Goal: Task Accomplishment & Management: Use online tool/utility

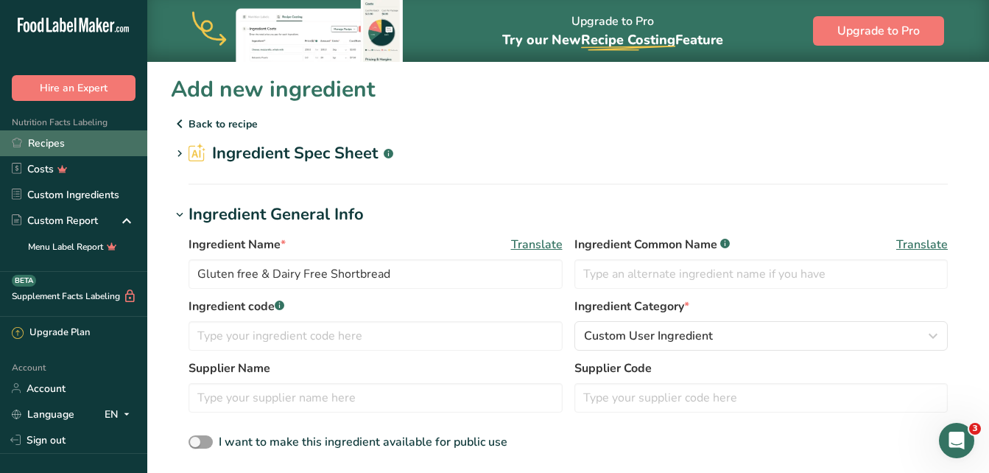
click at [91, 136] on link "Recipes" at bounding box center [73, 143] width 147 height 26
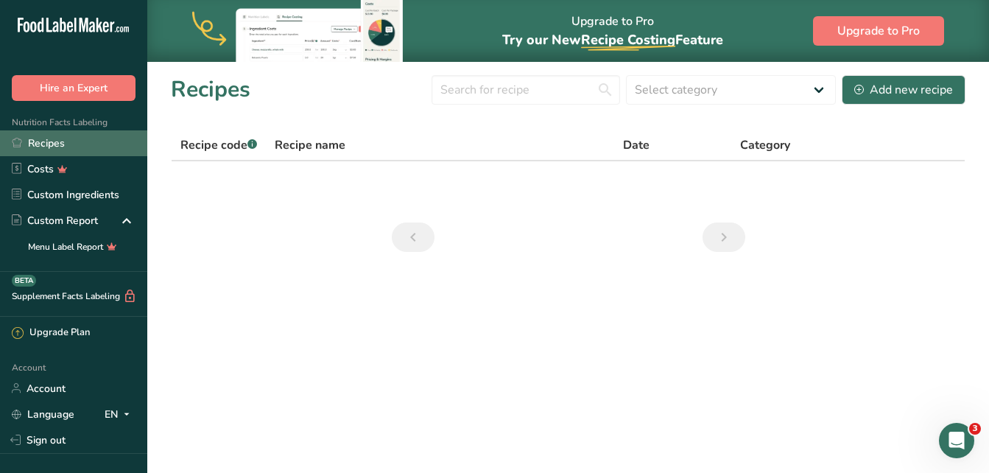
click at [82, 143] on link "Recipes" at bounding box center [73, 143] width 147 height 26
click at [75, 144] on link "Recipes" at bounding box center [73, 143] width 147 height 26
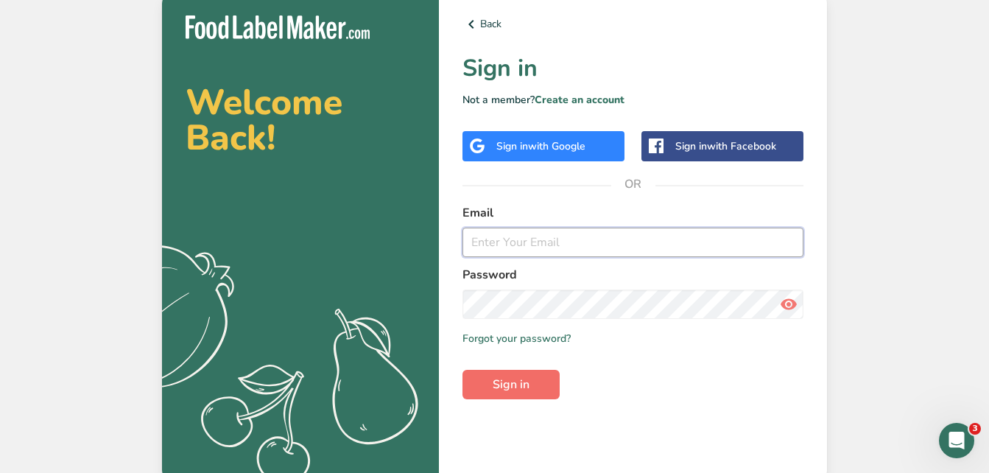
type input "cheers4cheesecakes@gmail.com"
click at [516, 376] on span "Sign in" at bounding box center [511, 385] width 37 height 18
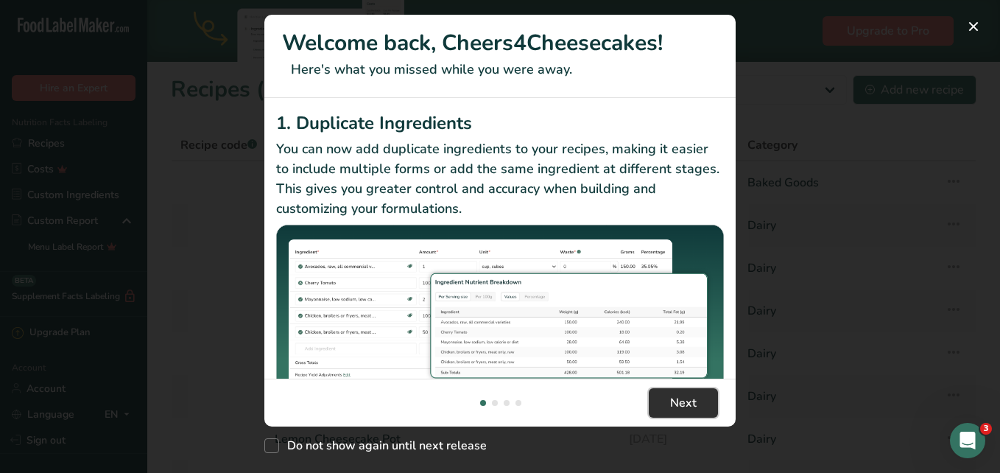
click at [687, 406] on span "Next" at bounding box center [683, 403] width 27 height 18
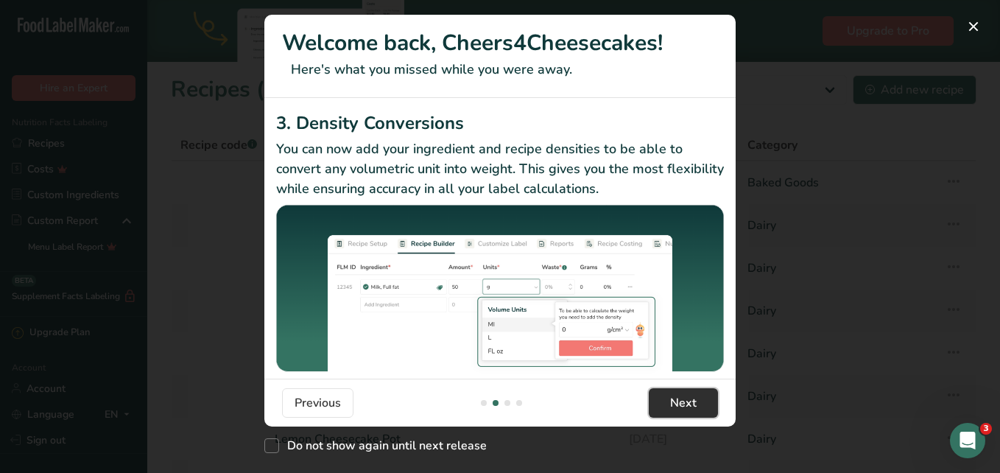
click at [687, 406] on span "Next" at bounding box center [683, 403] width 27 height 18
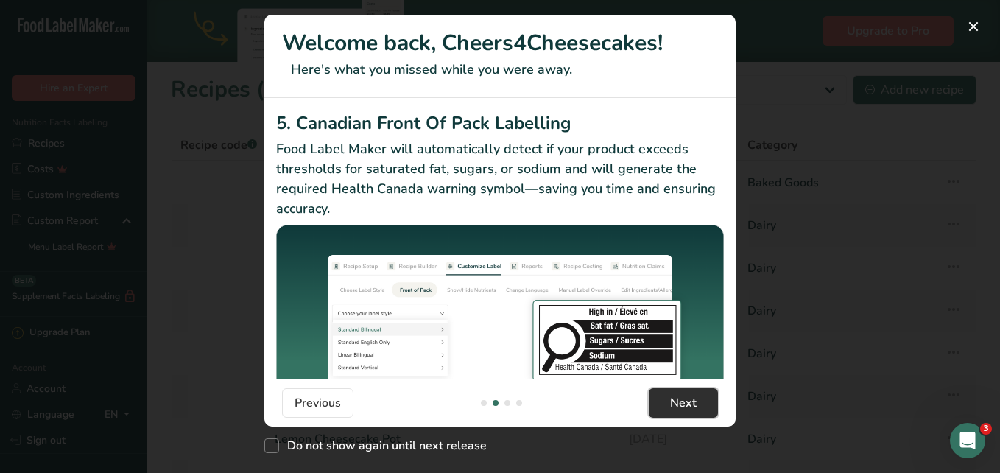
click at [687, 406] on span "Next" at bounding box center [683, 403] width 27 height 18
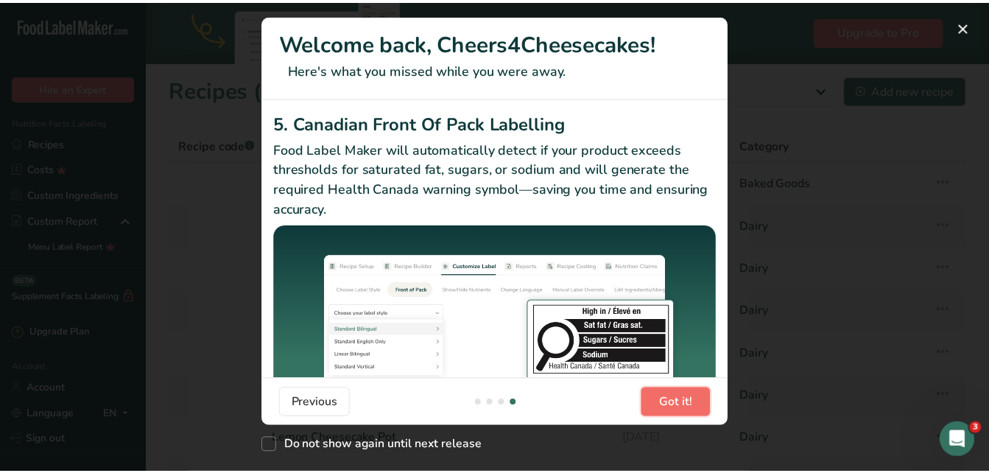
scroll to position [0, 1414]
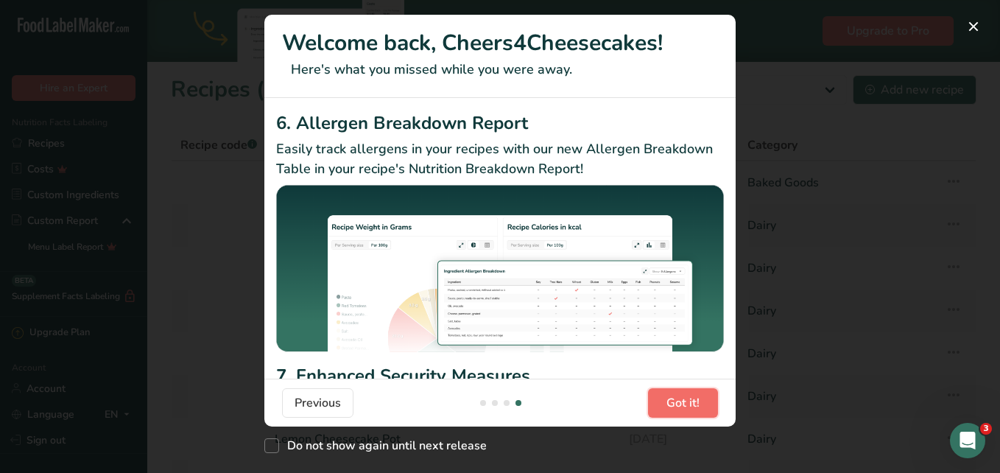
click at [687, 405] on span "Got it!" at bounding box center [682, 403] width 33 height 18
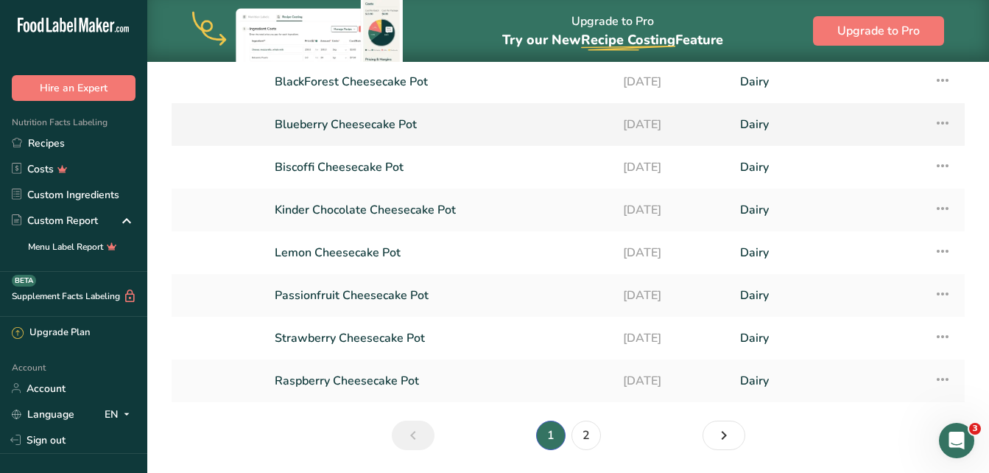
scroll to position [221, 0]
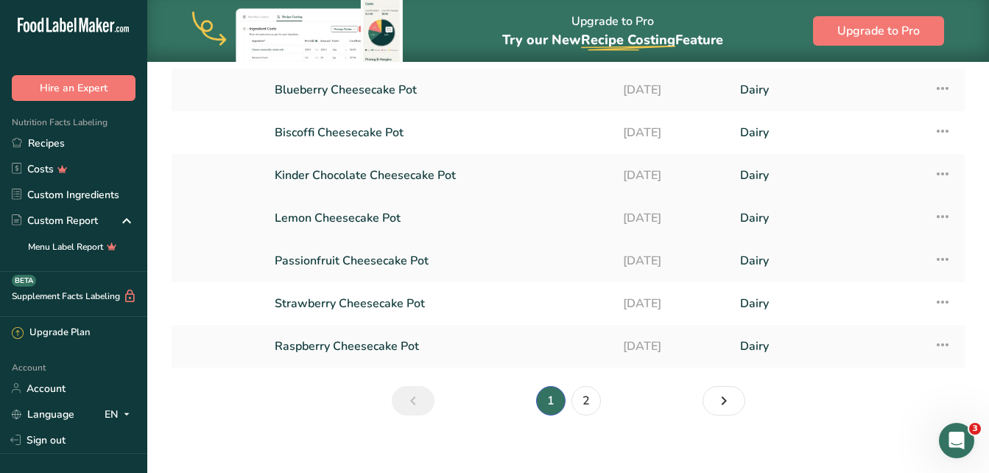
click at [413, 224] on link "Lemon Cheesecake Pot" at bounding box center [440, 218] width 331 height 31
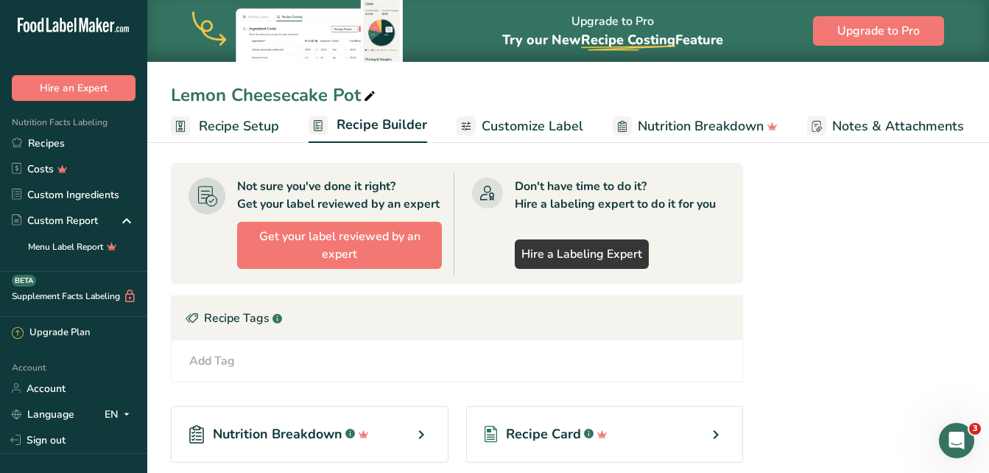
scroll to position [589, 0]
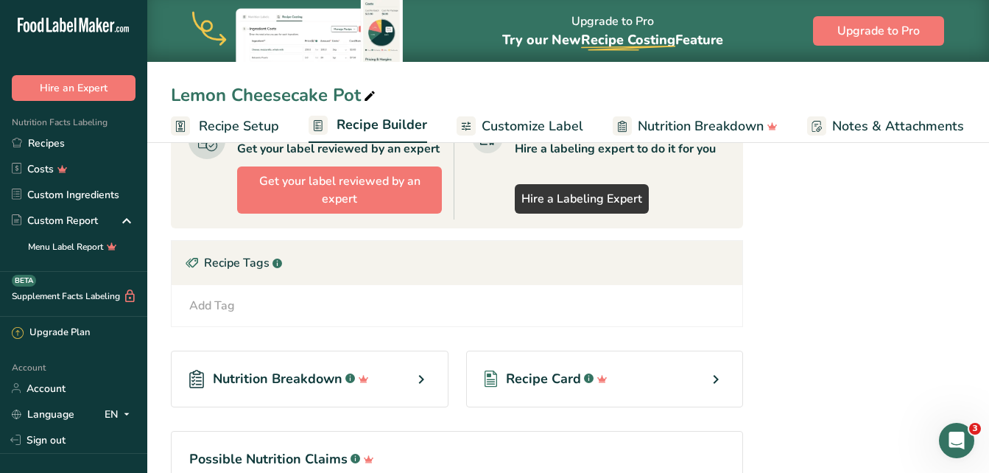
click at [540, 126] on span "Customize Label" at bounding box center [533, 126] width 102 height 20
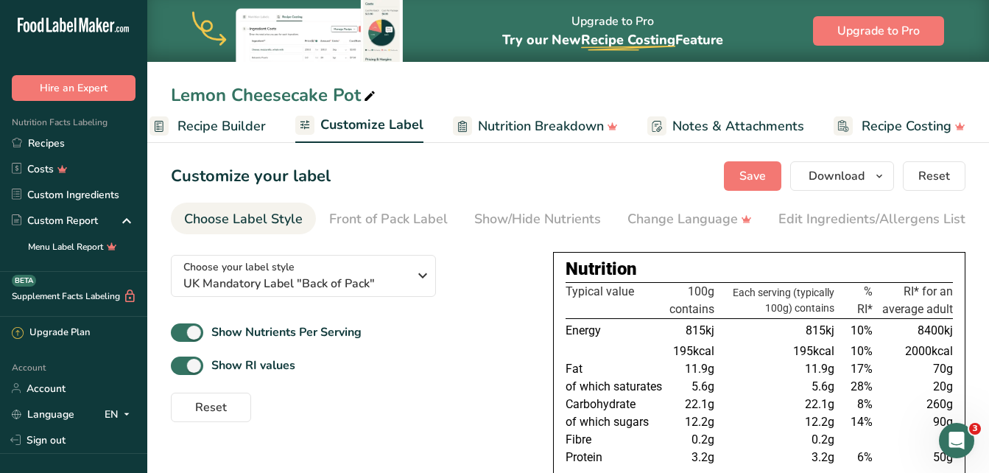
click at [231, 119] on span "Recipe Builder" at bounding box center [221, 126] width 88 height 20
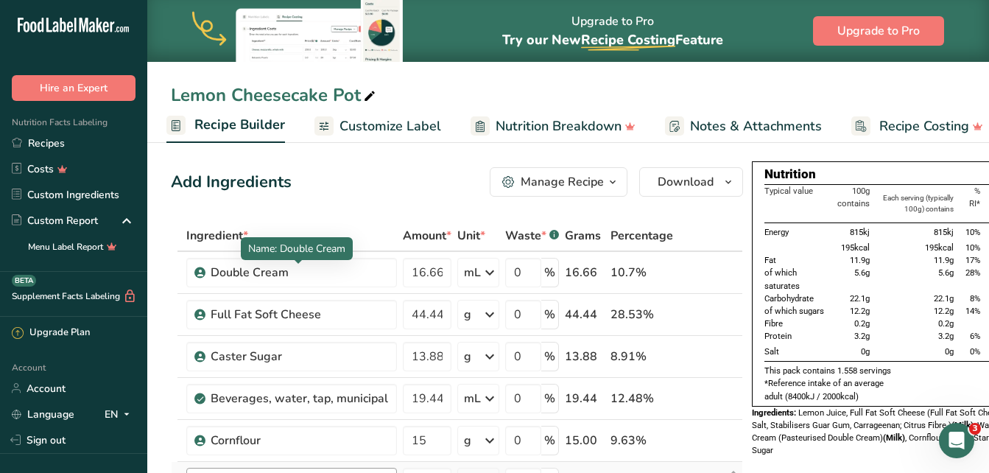
scroll to position [221, 0]
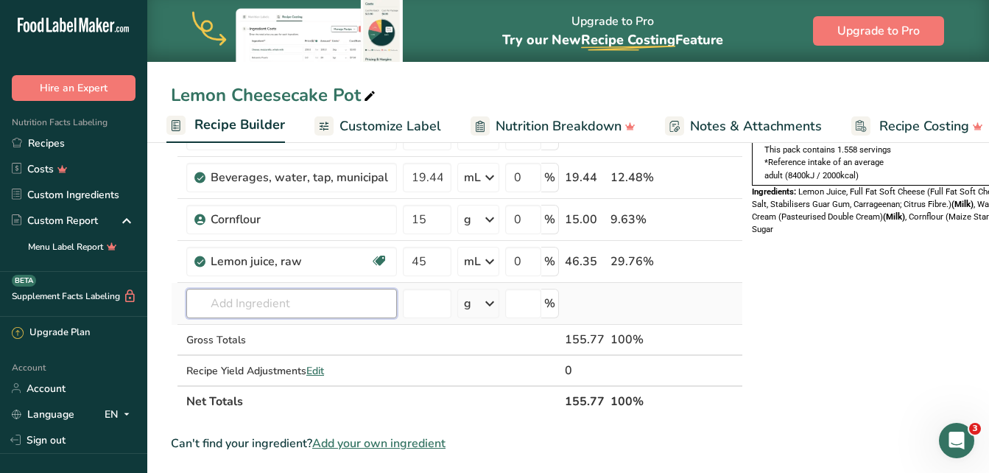
click at [272, 295] on input "text" at bounding box center [291, 303] width 211 height 29
type input "F"
type input "S"
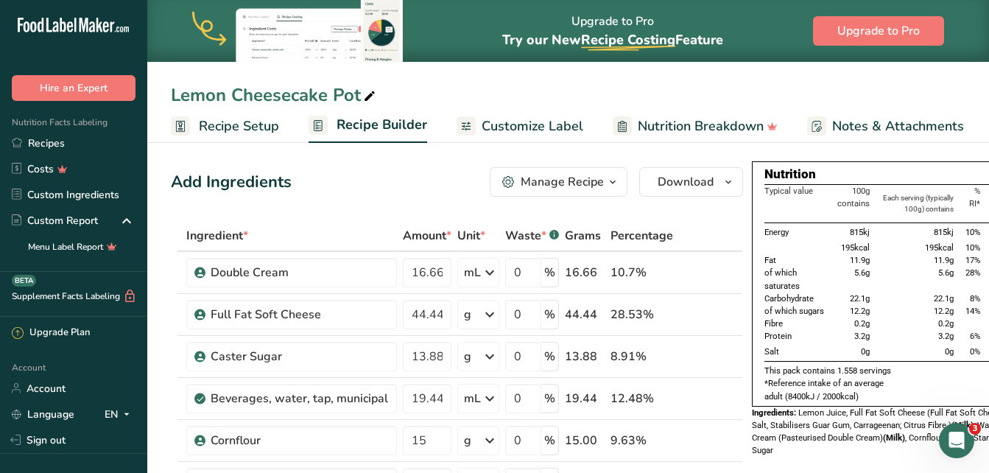
click at [232, 129] on span "Recipe Setup" at bounding box center [239, 126] width 80 height 20
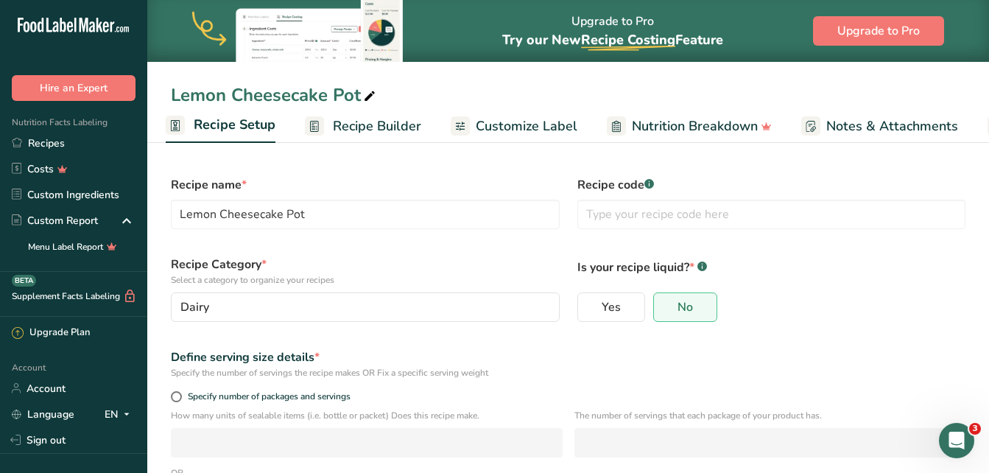
click at [364, 126] on span "Recipe Builder" at bounding box center [377, 126] width 88 height 20
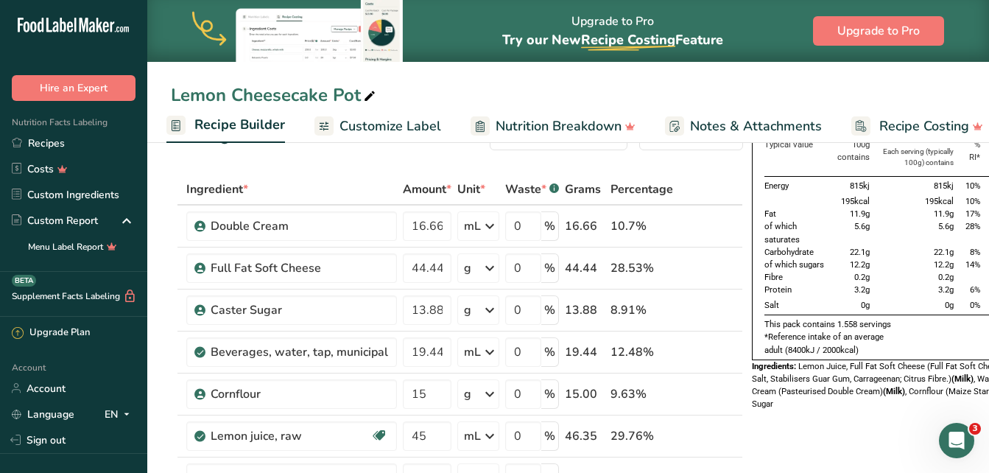
scroll to position [221, 0]
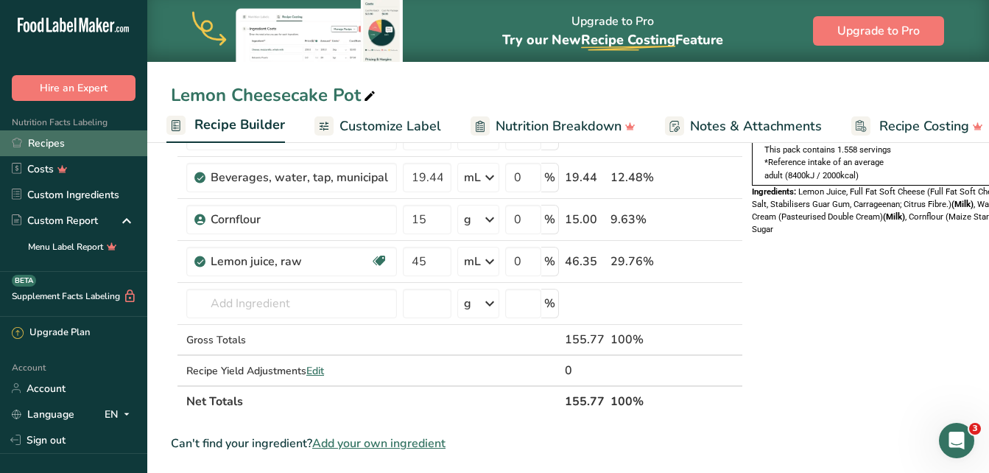
click at [75, 133] on link "Recipes" at bounding box center [73, 143] width 147 height 26
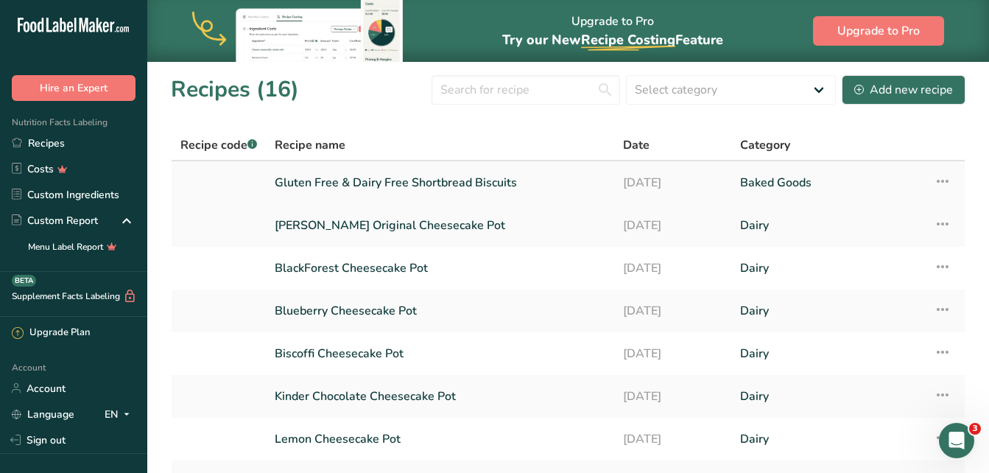
click at [353, 183] on link "Gluten Free & Dairy Free Shortbread Biscuits" at bounding box center [440, 182] width 331 height 31
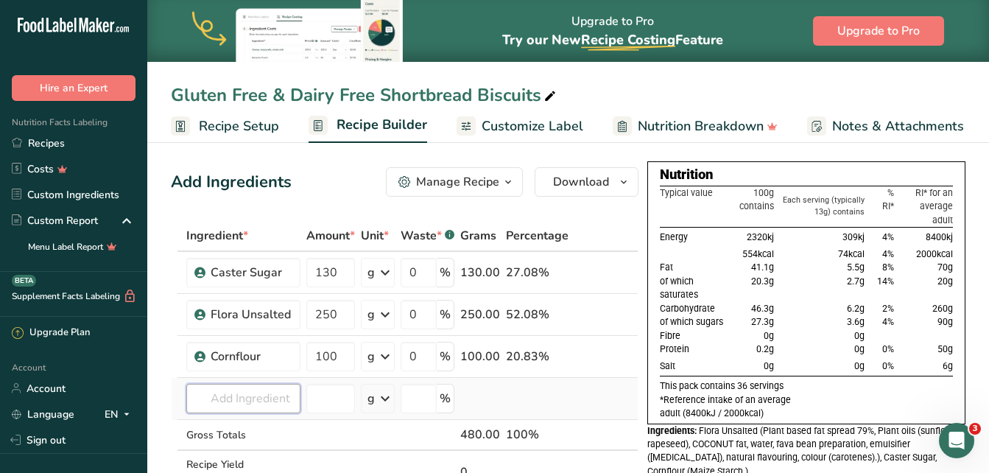
click at [222, 395] on input "text" at bounding box center [243, 398] width 114 height 29
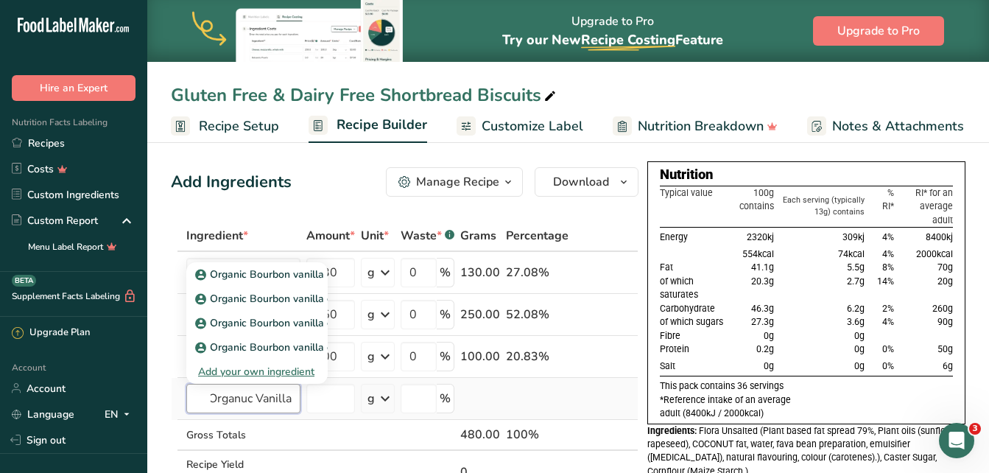
scroll to position [0, 7]
type input "Organuc Vanilla"
click at [239, 267] on p "Organic Bourbon vanilla extract" at bounding box center [279, 274] width 162 height 15
type input "Organic Bourbon vanilla extract"
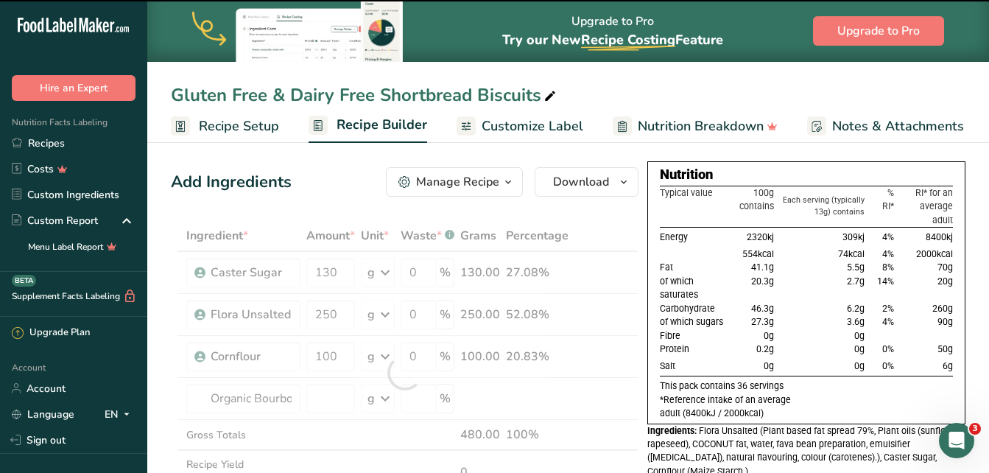
type input "0"
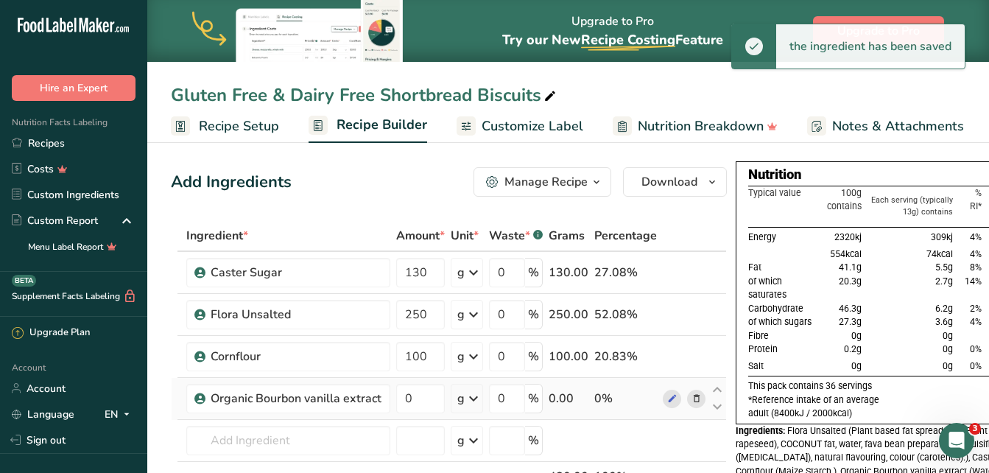
click at [466, 398] on icon at bounding box center [474, 398] width 18 height 27
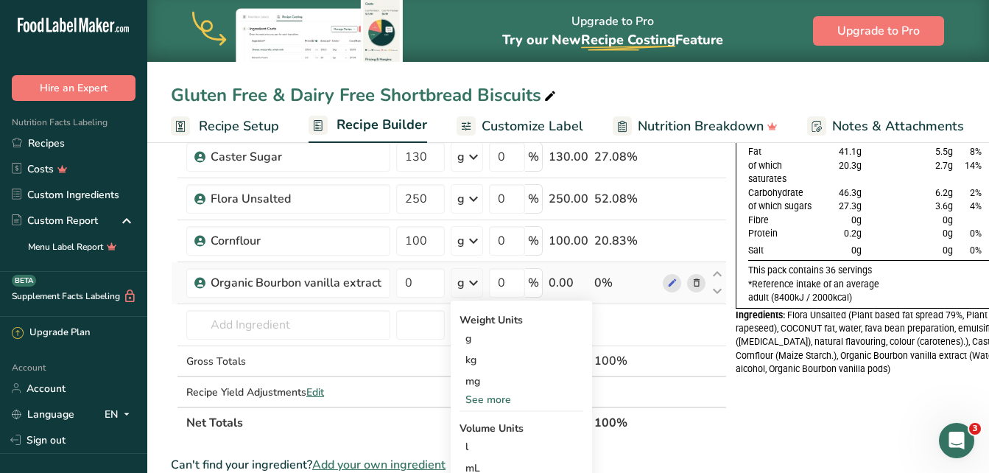
scroll to position [221, 0]
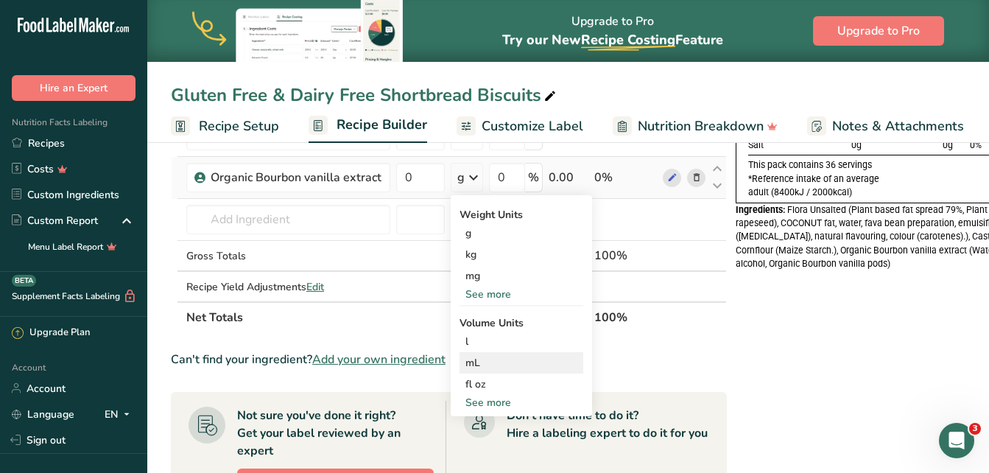
click at [506, 360] on div "mL" at bounding box center [521, 362] width 112 height 15
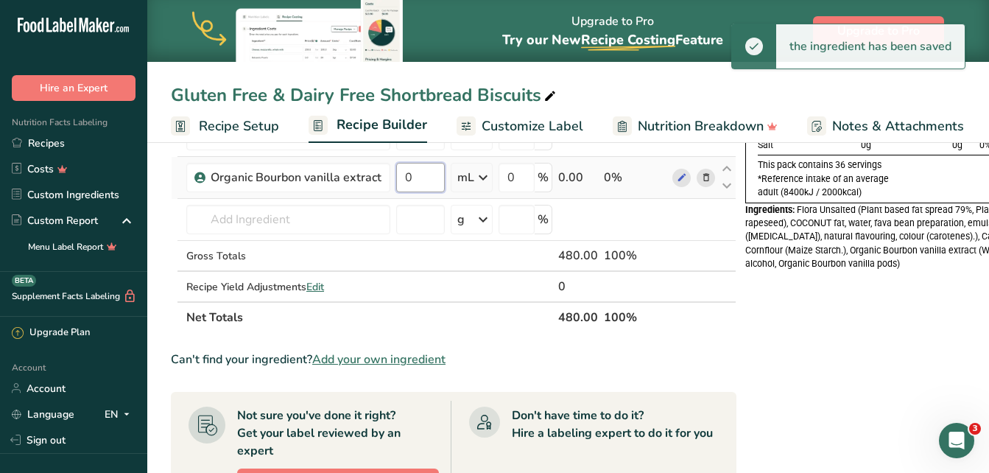
click at [425, 180] on input "0" at bounding box center [420, 177] width 49 height 29
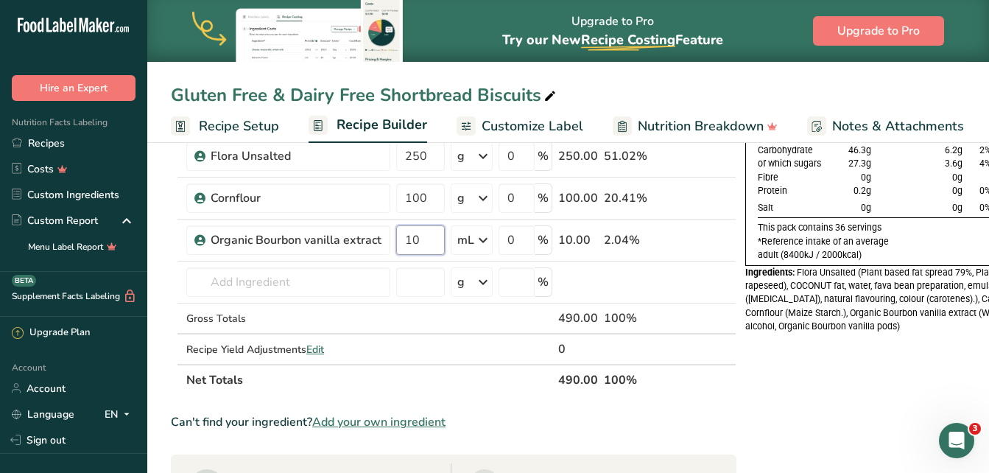
scroll to position [147, 0]
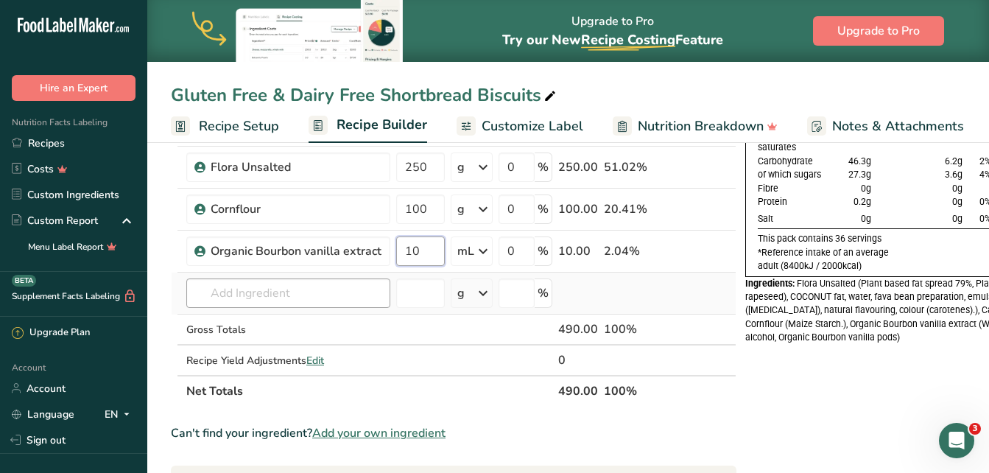
type input "10"
click at [258, 302] on div "Ingredient * Amount * Unit * Waste * .a-a{fill:#347362;}.b-a{fill:#fff;} Grams …" at bounding box center [454, 240] width 566 height 334
type input "Freee From Plain Flour"
click at [26, 140] on link "Recipes" at bounding box center [73, 143] width 147 height 26
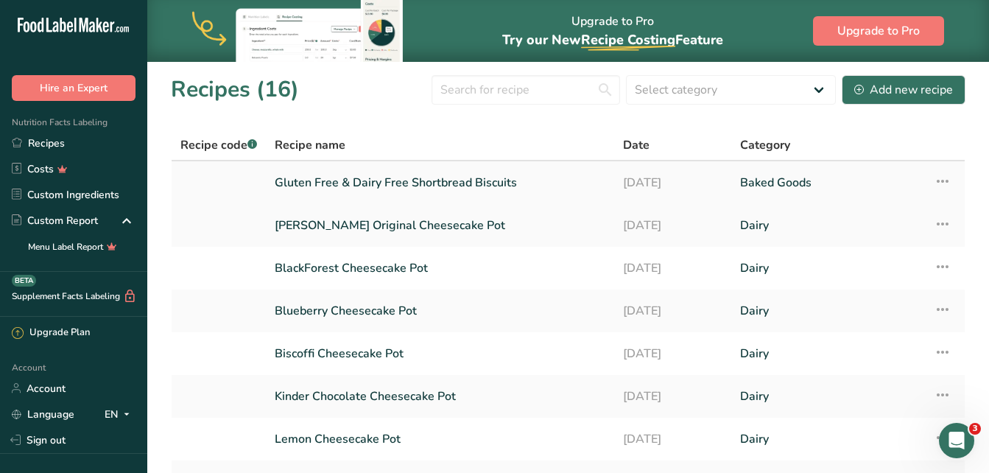
click at [480, 183] on link "Gluten Free & Dairy Free Shortbread Biscuits" at bounding box center [440, 182] width 331 height 31
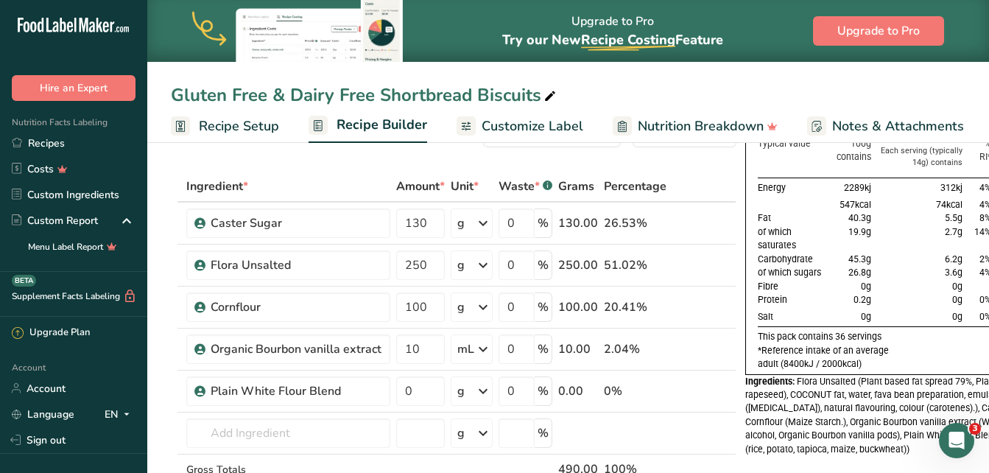
scroll to position [74, 0]
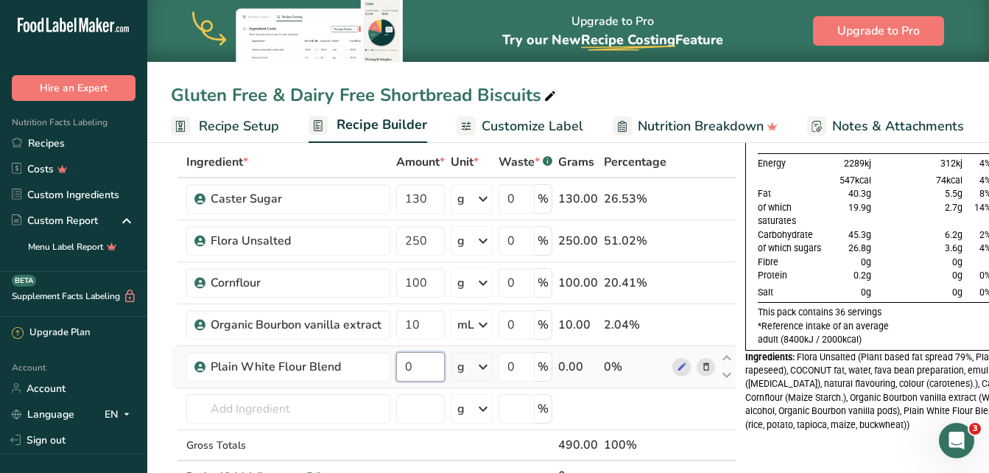
click at [402, 371] on input "0" at bounding box center [420, 366] width 49 height 29
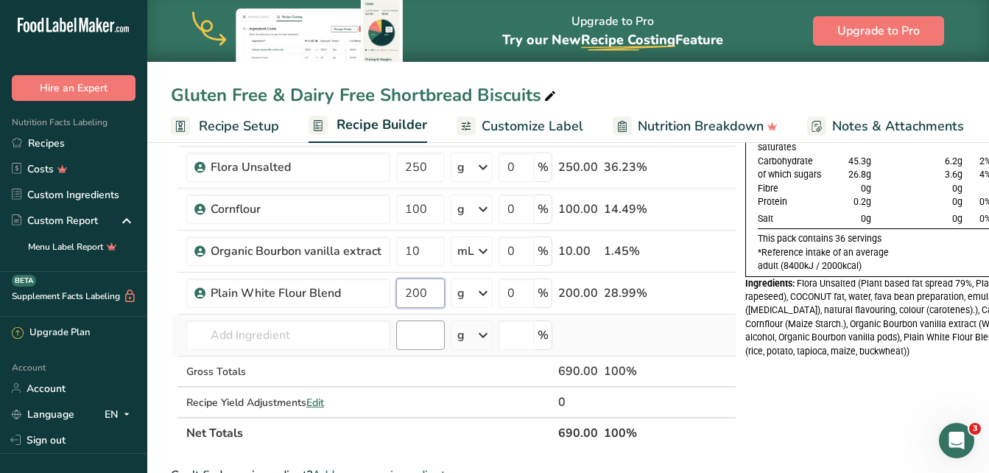
scroll to position [0, 0]
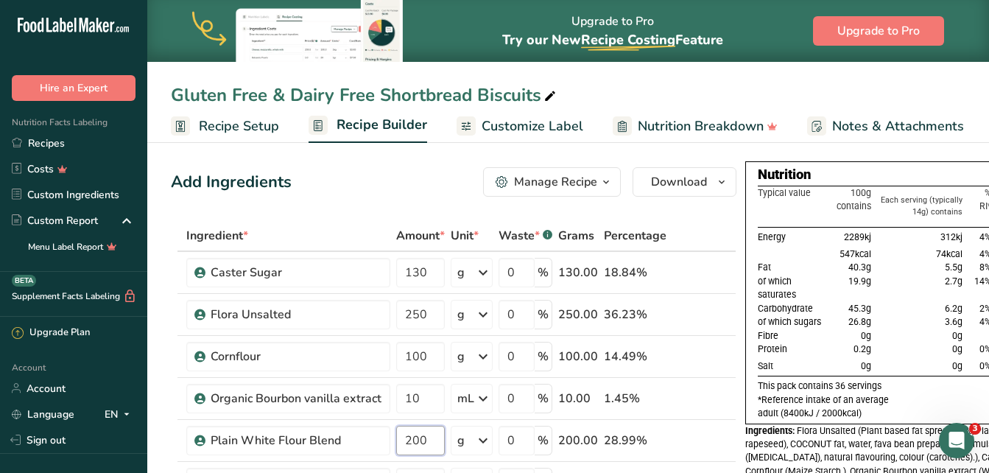
type input "200"
click at [222, 124] on span "Recipe Setup" at bounding box center [239, 126] width 80 height 20
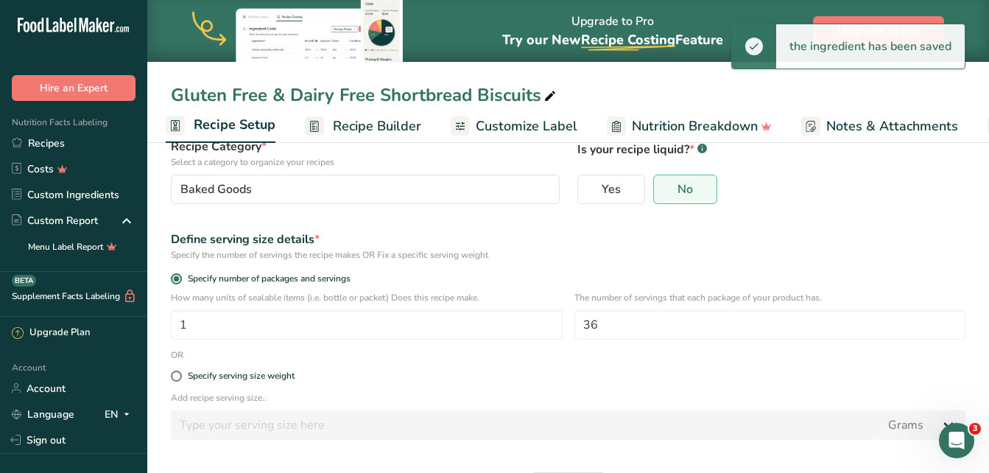
scroll to position [147, 0]
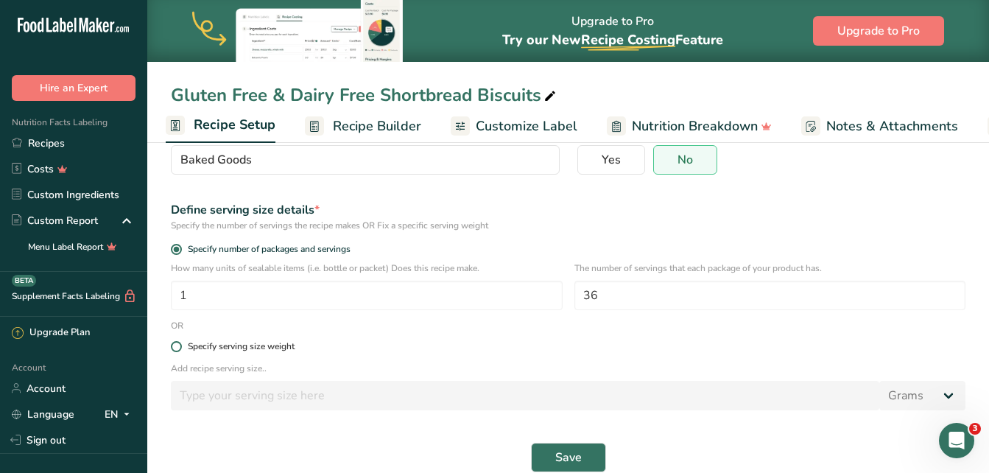
click at [177, 345] on span at bounding box center [176, 346] width 11 height 11
click at [177, 345] on input "Specify serving size weight" at bounding box center [176, 347] width 10 height 10
radio input "true"
radio input "false"
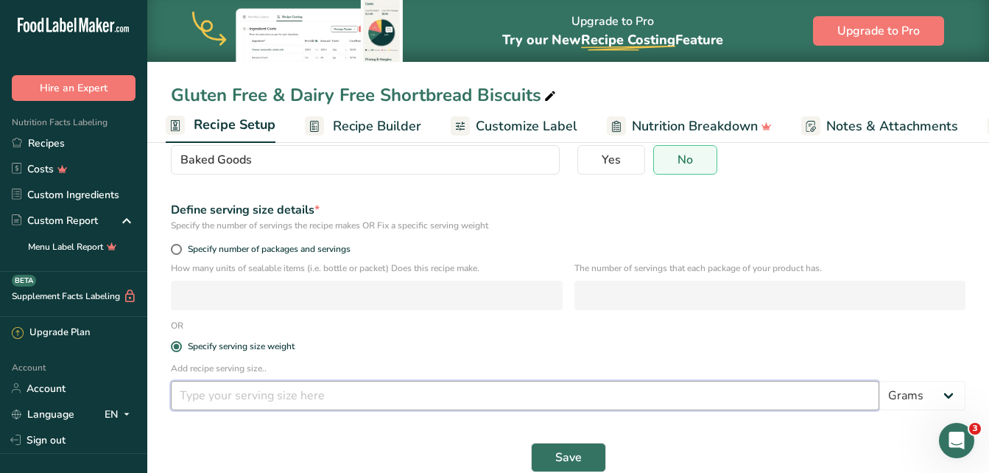
click at [211, 399] on input "number" at bounding box center [525, 395] width 708 height 29
type input "3"
type input "20"
click at [588, 453] on button "Save" at bounding box center [568, 457] width 75 height 29
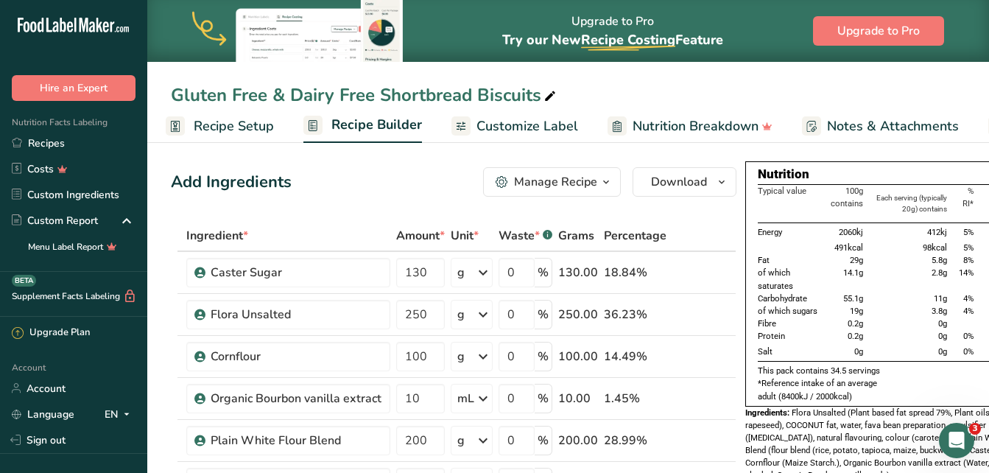
click at [215, 124] on span "Recipe Setup" at bounding box center [234, 126] width 80 height 20
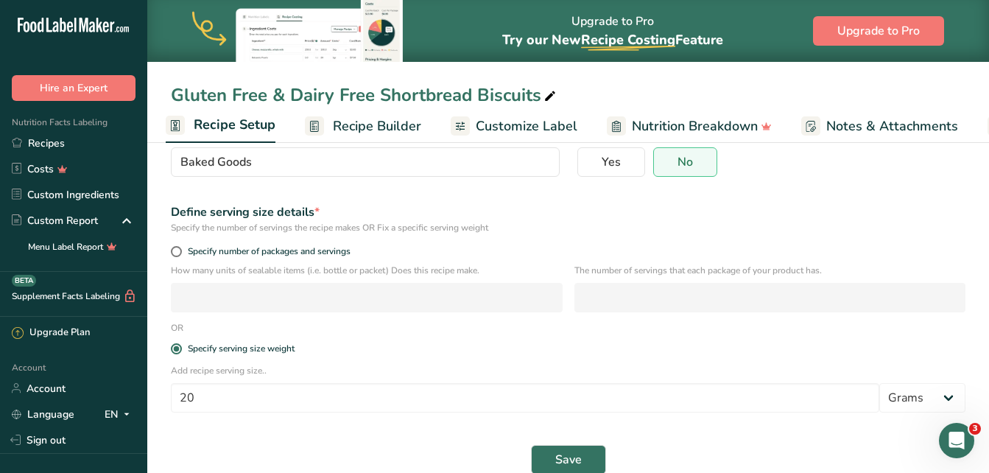
scroll to position [147, 0]
click at [177, 247] on span at bounding box center [176, 249] width 11 height 11
click at [177, 247] on input "Specify number of packages and servings" at bounding box center [176, 250] width 10 height 10
radio input "true"
radio input "false"
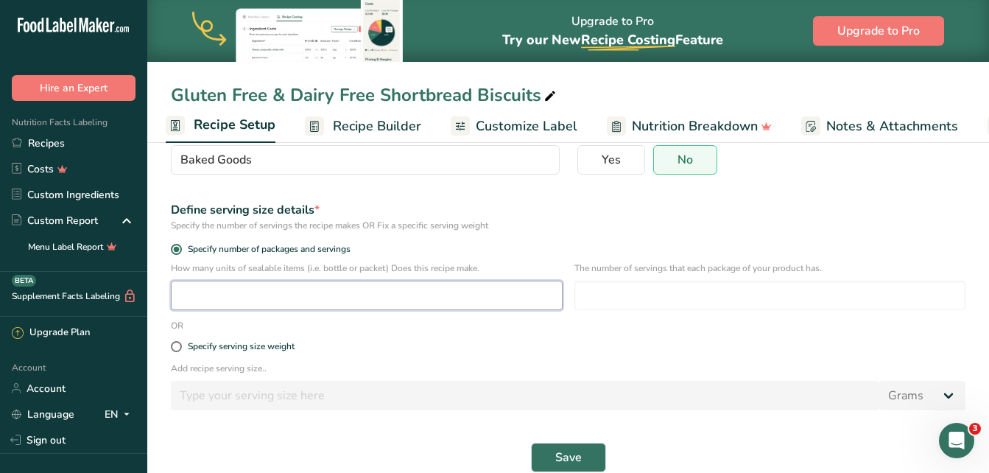
click at [200, 298] on input "number" at bounding box center [367, 295] width 392 height 29
type input "1"
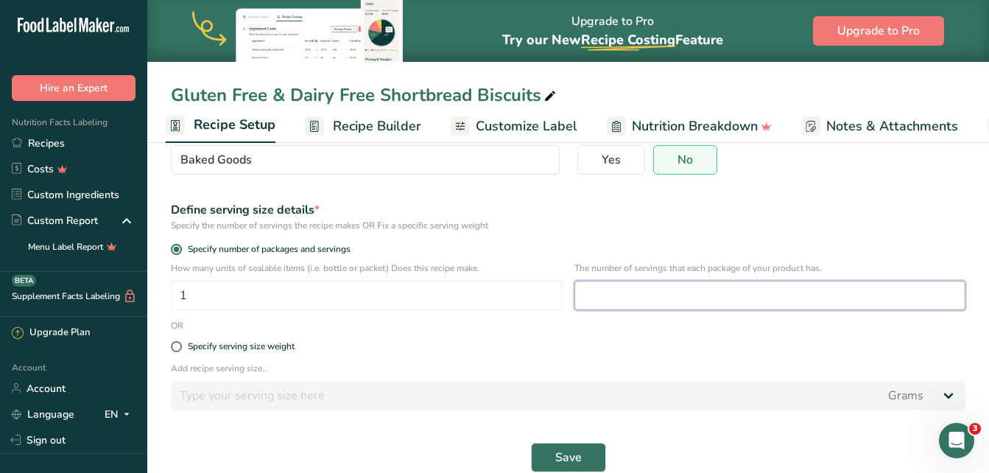
click at [674, 299] on input "number" at bounding box center [770, 295] width 392 height 29
type input "32"
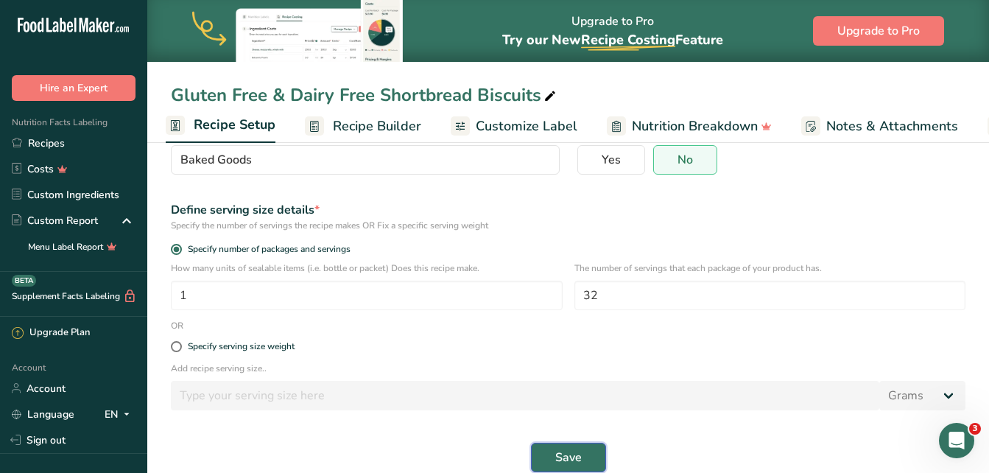
click at [567, 458] on span "Save" at bounding box center [568, 457] width 27 height 18
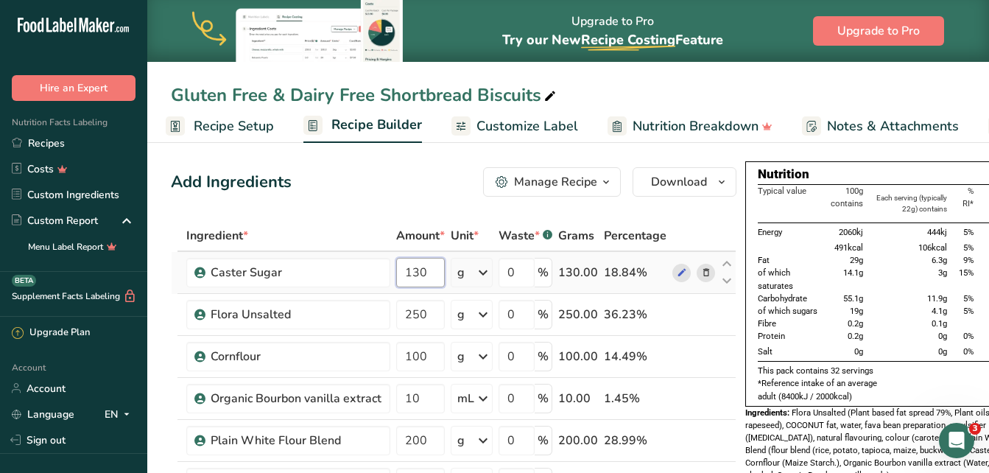
click at [430, 276] on input "130" at bounding box center [420, 272] width 49 height 29
type input "1"
type input "4.06"
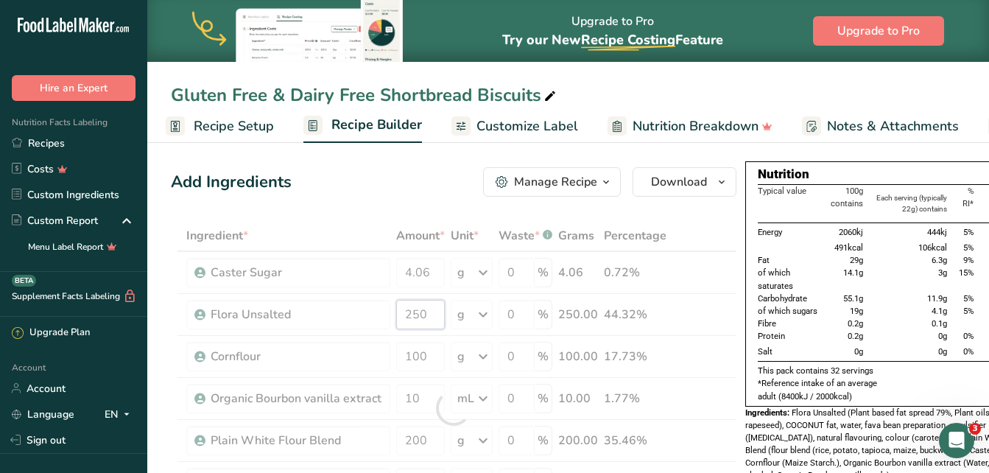
click at [437, 312] on div "Ingredient * Amount * Unit * Waste * .a-a{fill:#347362;}.b-a{fill:#fff;} Grams …" at bounding box center [454, 408] width 566 height 376
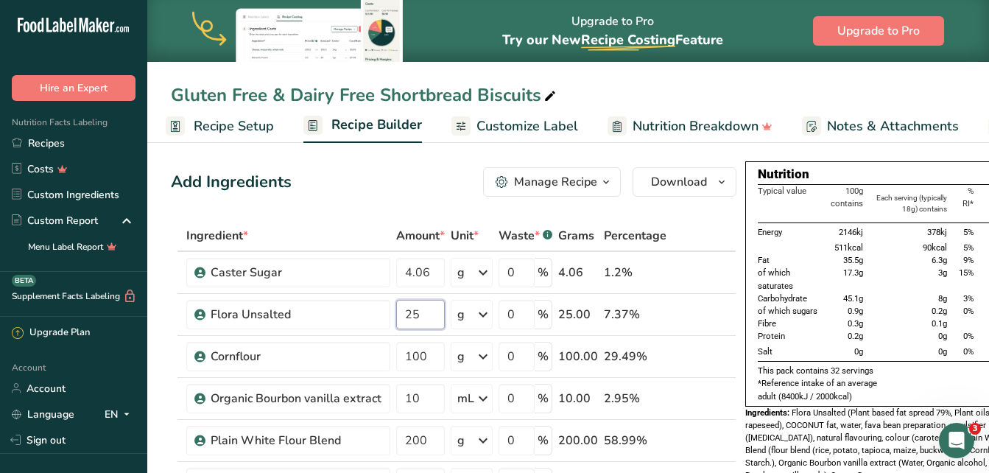
type input "2"
type input "7"
type input "7.81"
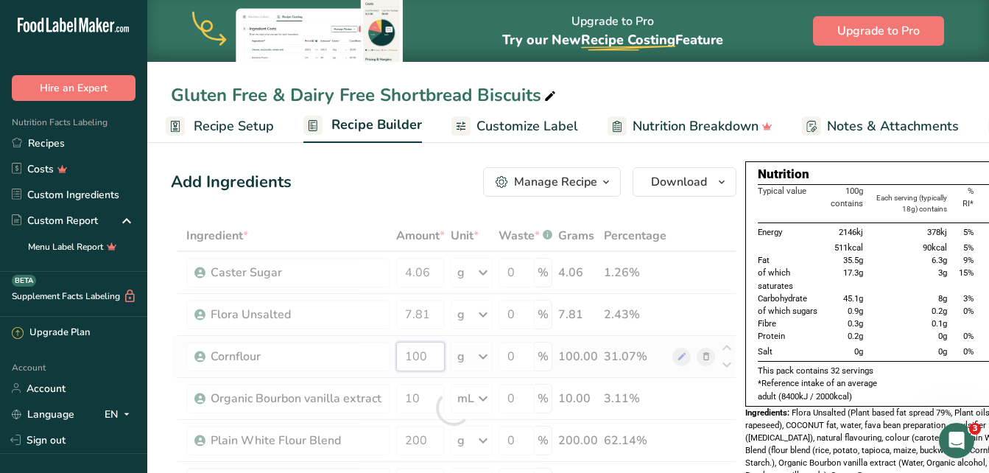
click at [433, 351] on div "Ingredient * Amount * Unit * Waste * .a-a{fill:#347362;}.b-a{fill:#fff;} Grams …" at bounding box center [454, 408] width 566 height 376
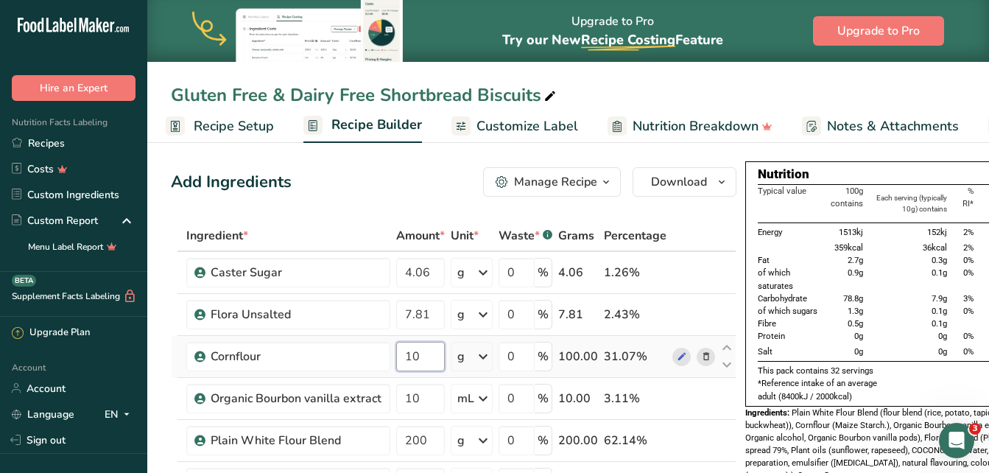
type input "1"
type input "3.12"
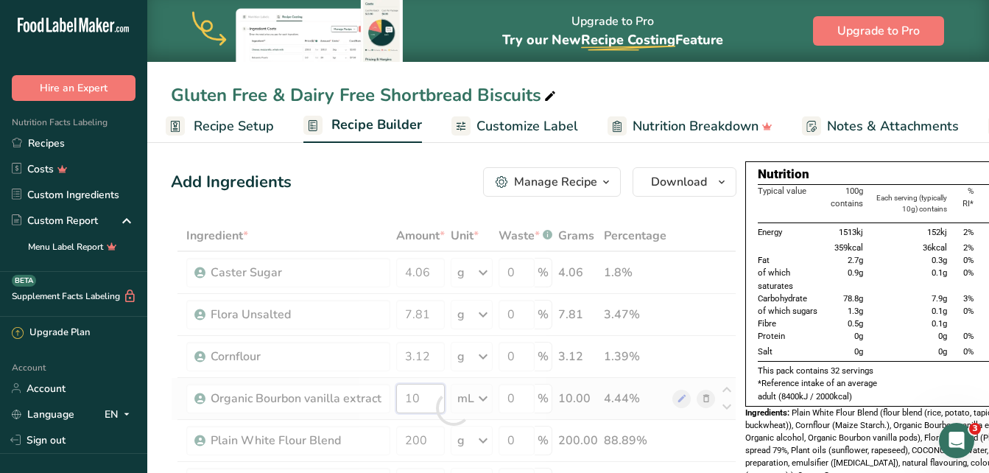
click at [431, 400] on div "Ingredient * Amount * Unit * Waste * .a-a{fill:#347362;}.b-a{fill:#fff;} Grams …" at bounding box center [454, 408] width 566 height 376
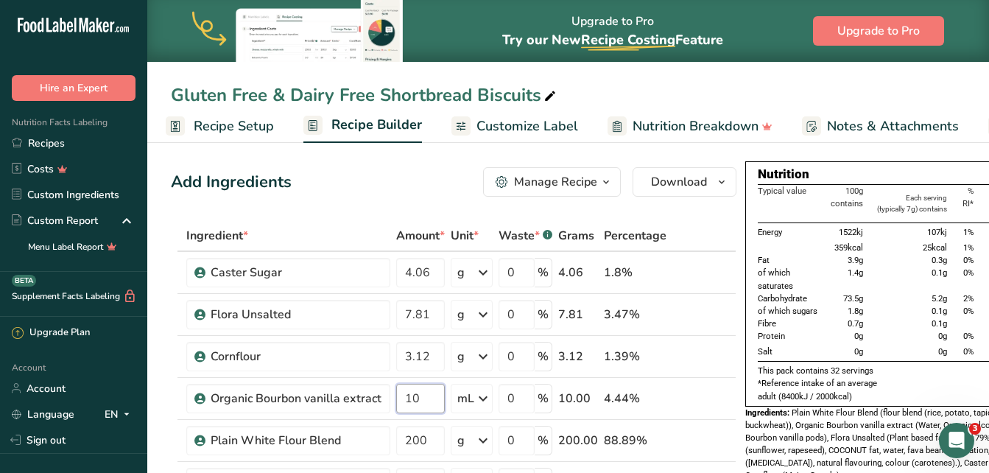
type input "1"
type input "0.31"
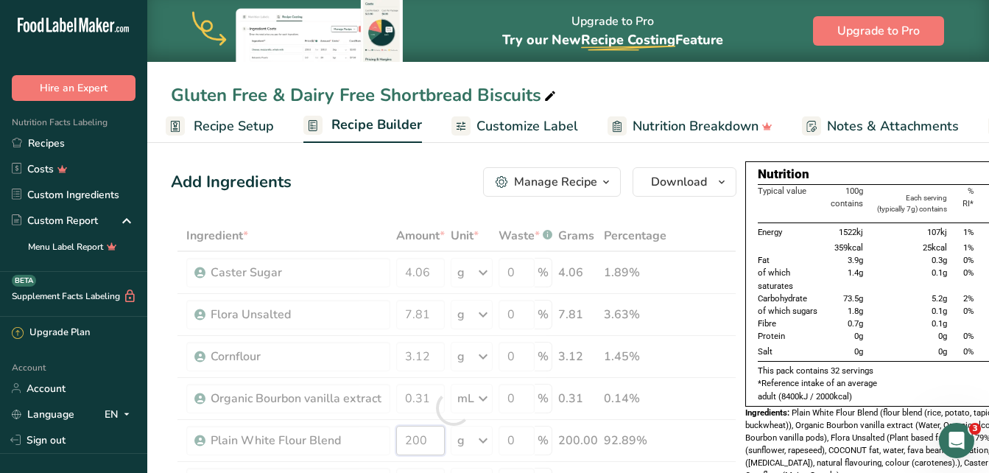
click at [437, 446] on div "Ingredient * Amount * Unit * Waste * .a-a{fill:#347362;}.b-a{fill:#fff;} Grams …" at bounding box center [454, 408] width 566 height 376
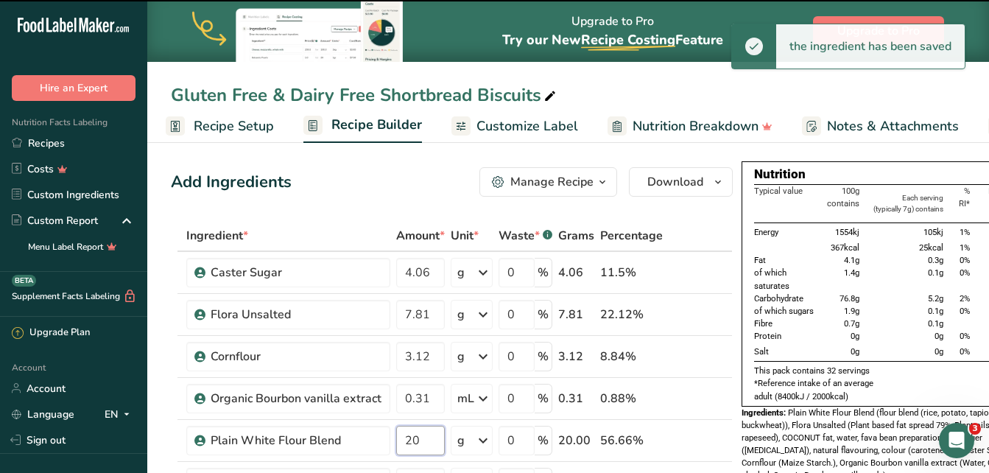
type input "2"
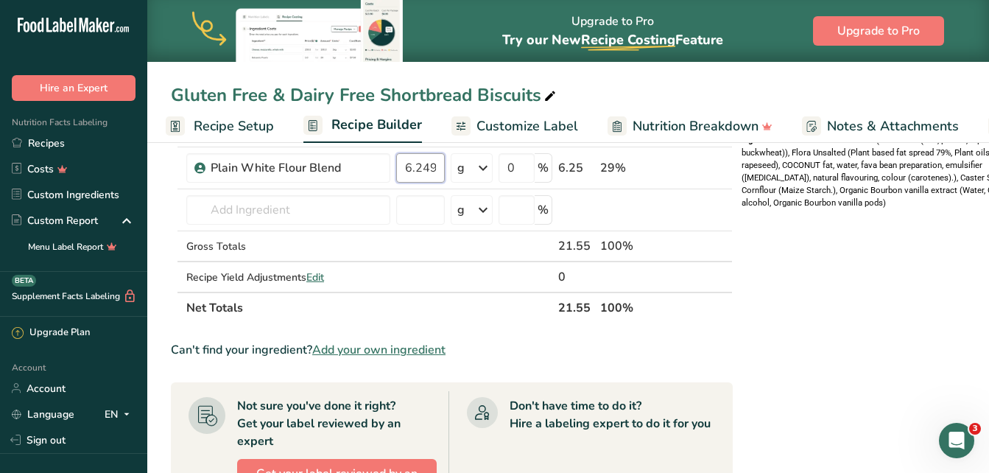
scroll to position [295, 0]
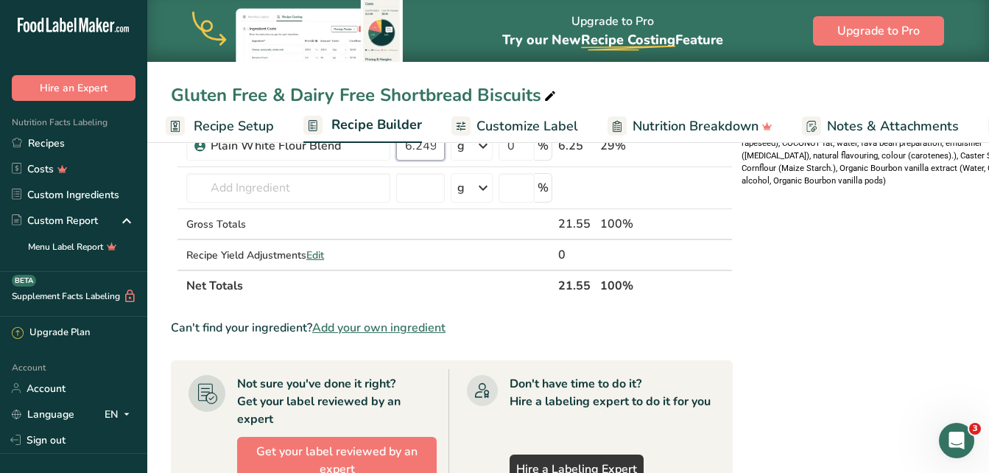
type input "6.249998"
click at [380, 329] on span "Add your own ingredient" at bounding box center [378, 328] width 133 height 18
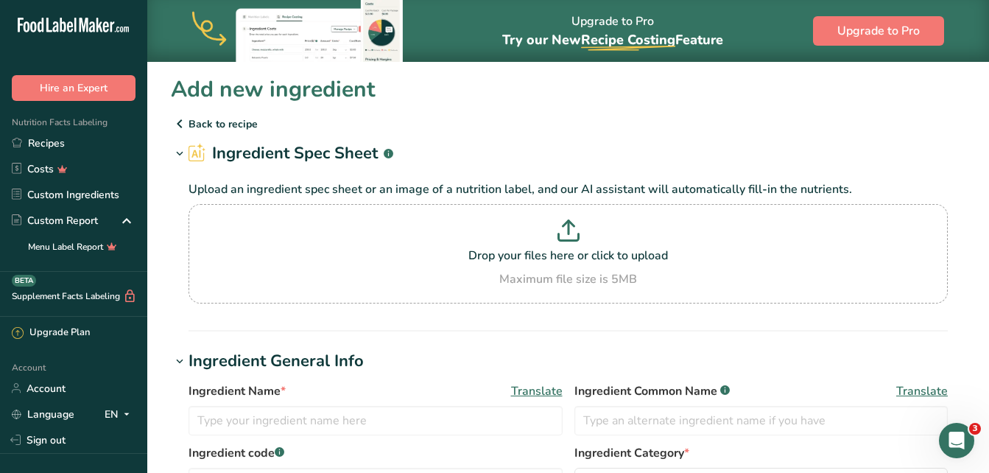
click at [954, 102] on div "Add new ingredient" at bounding box center [568, 89] width 795 height 33
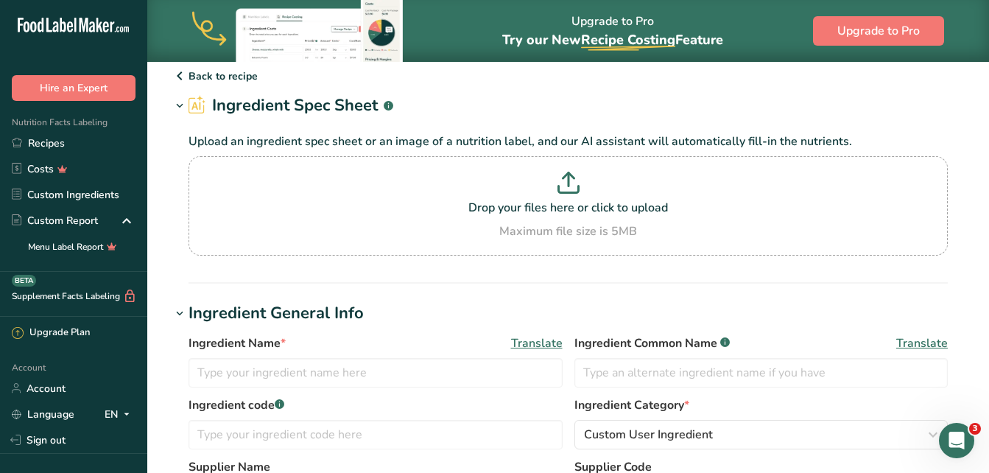
scroll to position [74, 0]
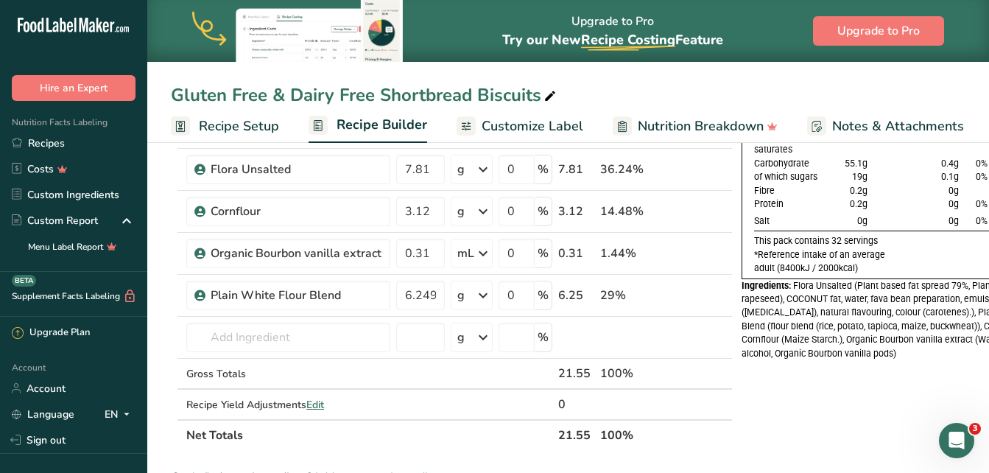
scroll to position [147, 0]
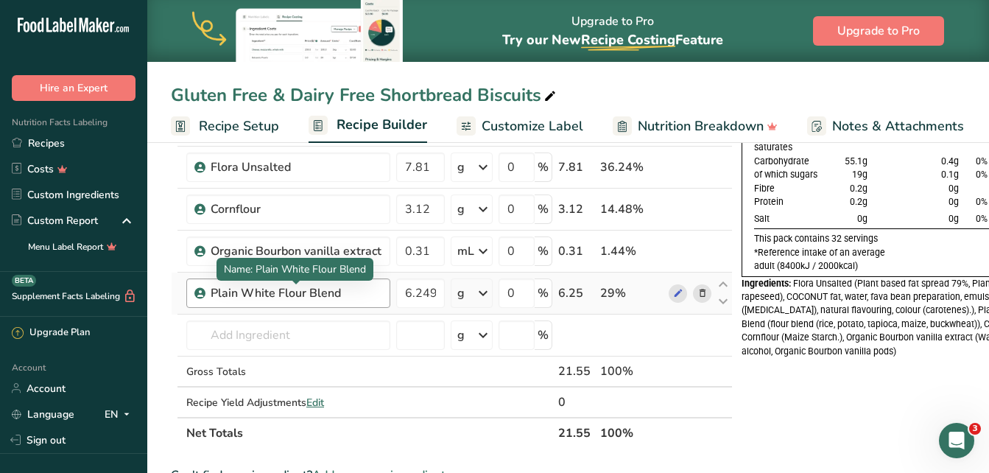
click at [287, 300] on div "Plain White Flour Blend" at bounding box center [296, 293] width 171 height 18
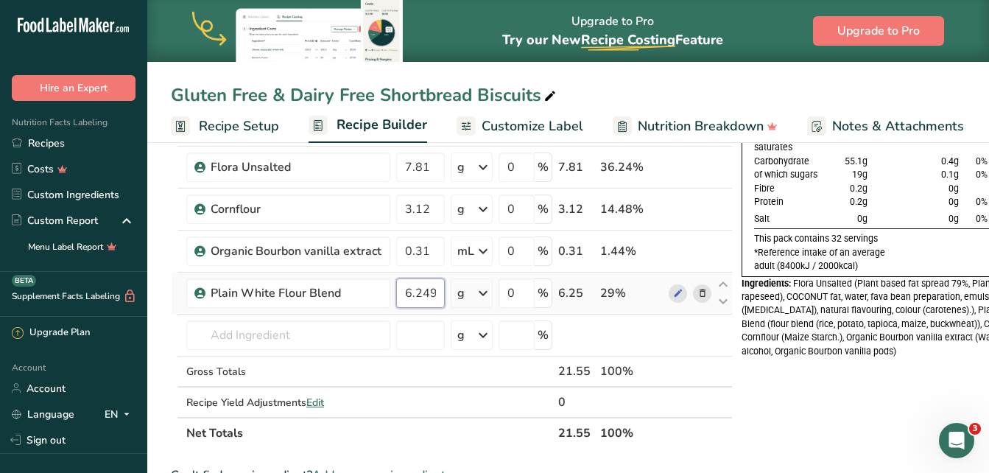
click at [441, 295] on input "6.249998" at bounding box center [420, 292] width 49 height 29
click at [433, 295] on input "6.98" at bounding box center [420, 292] width 49 height 29
type input "6.25"
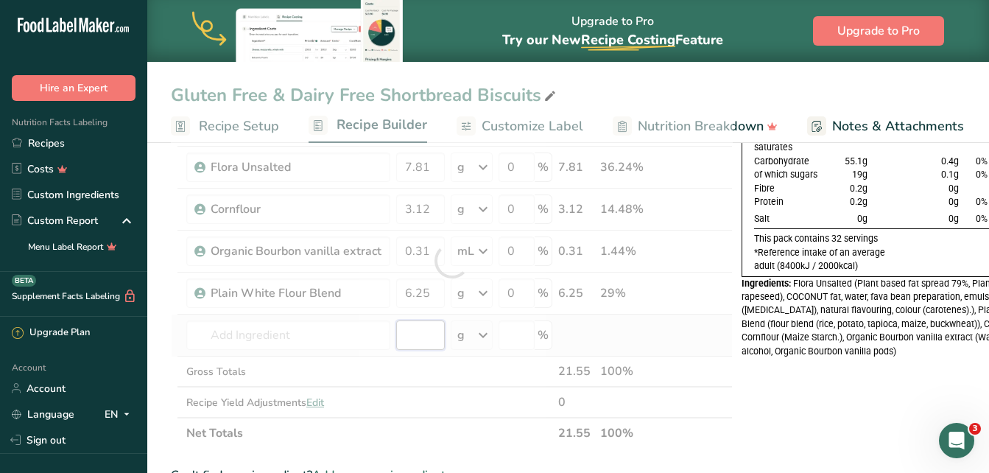
click at [423, 340] on div "Ingredient * Amount * Unit * Waste * .a-a{fill:#347362;}.b-a{fill:#fff;} Grams …" at bounding box center [452, 261] width 562 height 376
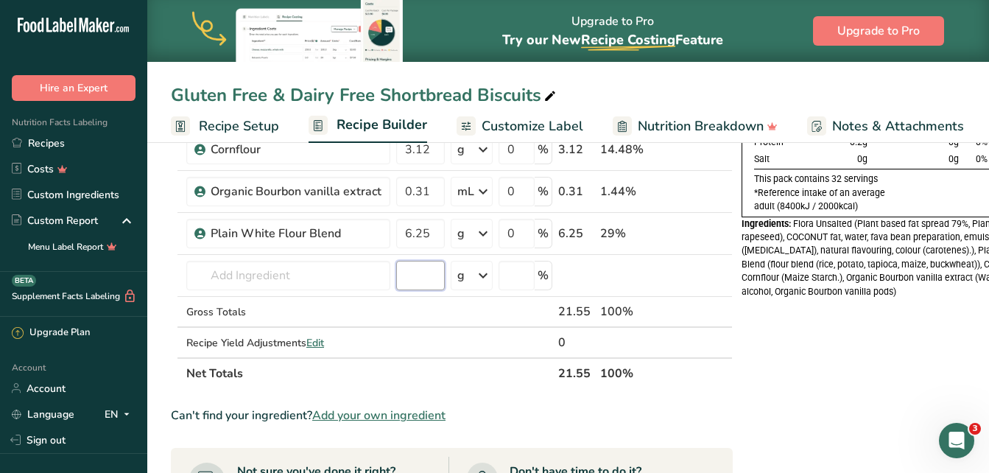
scroll to position [221, 0]
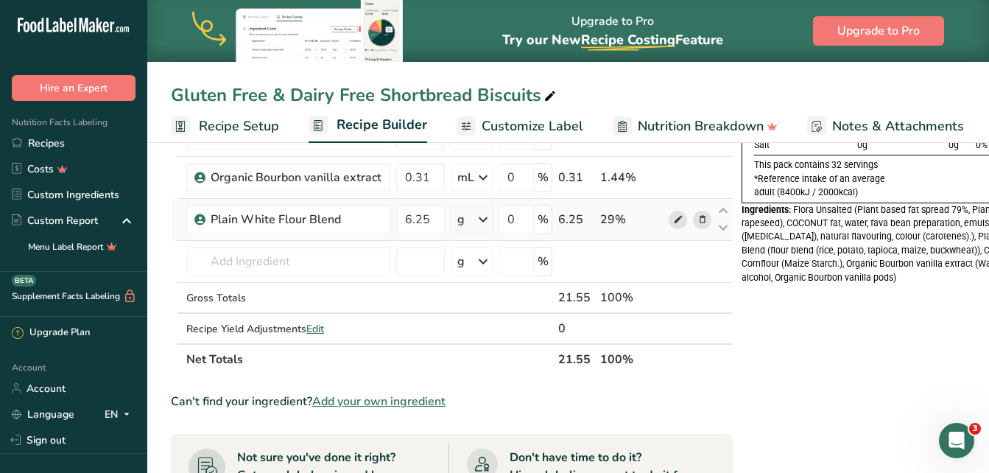
click at [673, 217] on icon at bounding box center [678, 219] width 10 height 15
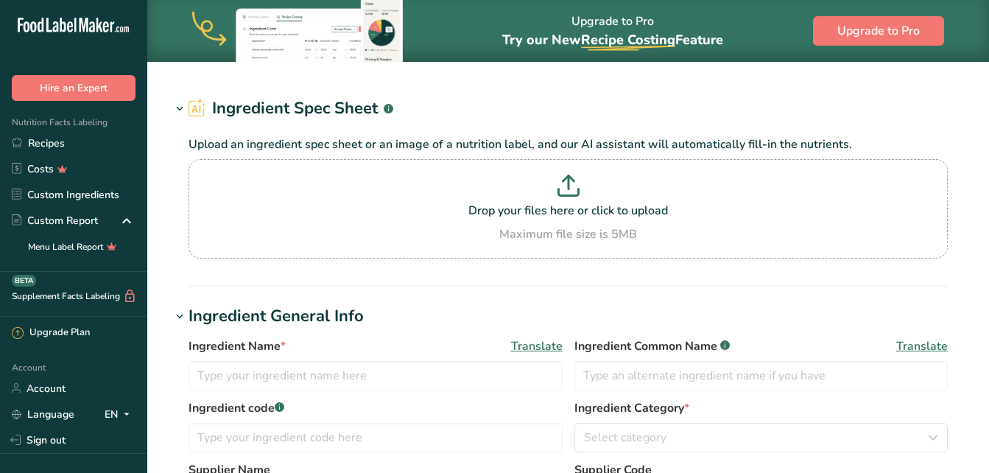
type input "Plain White Flour Blend"
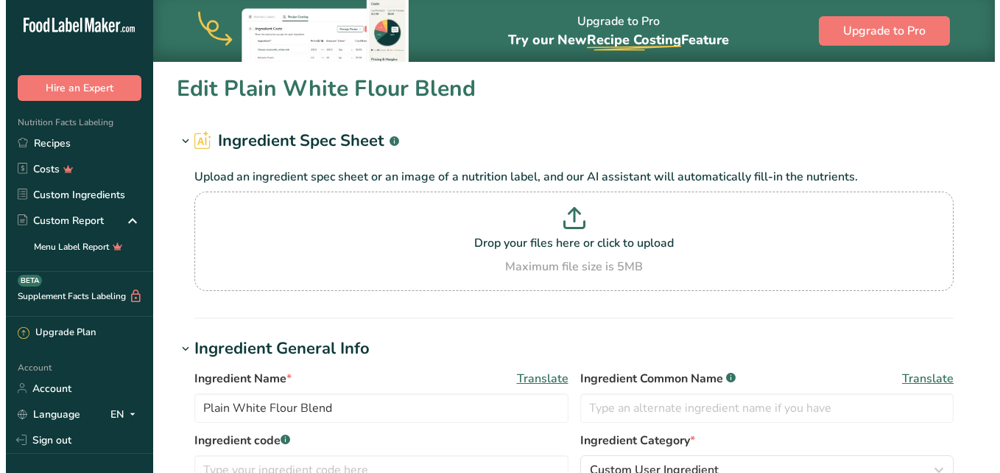
scroll to position [147, 0]
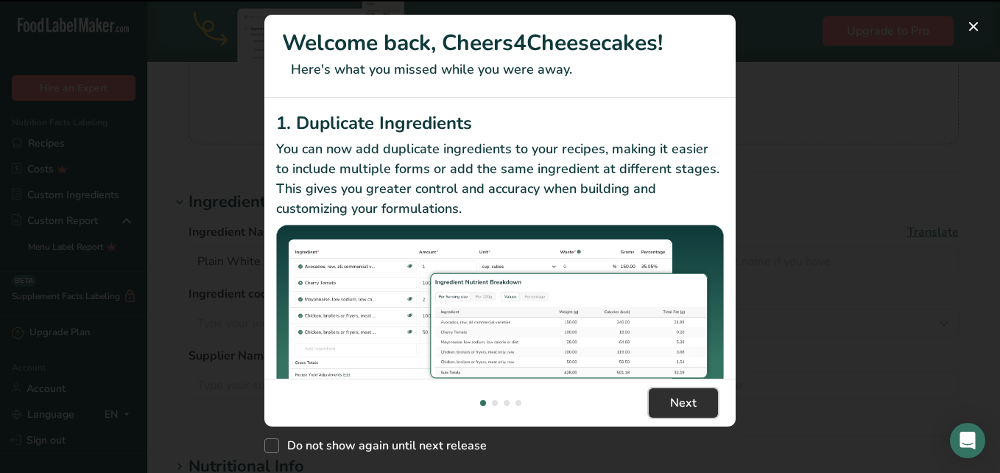
click at [678, 405] on span "Next" at bounding box center [683, 403] width 27 height 18
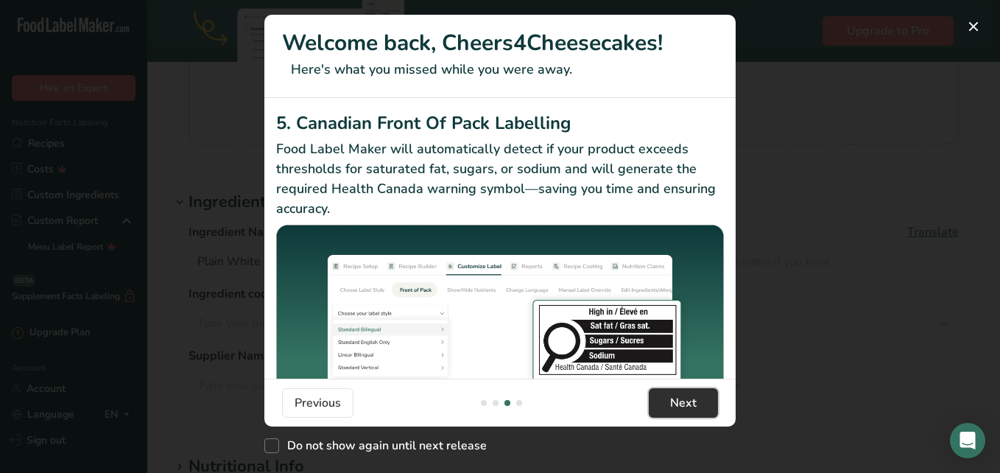
click at [678, 405] on span "Next" at bounding box center [683, 403] width 27 height 18
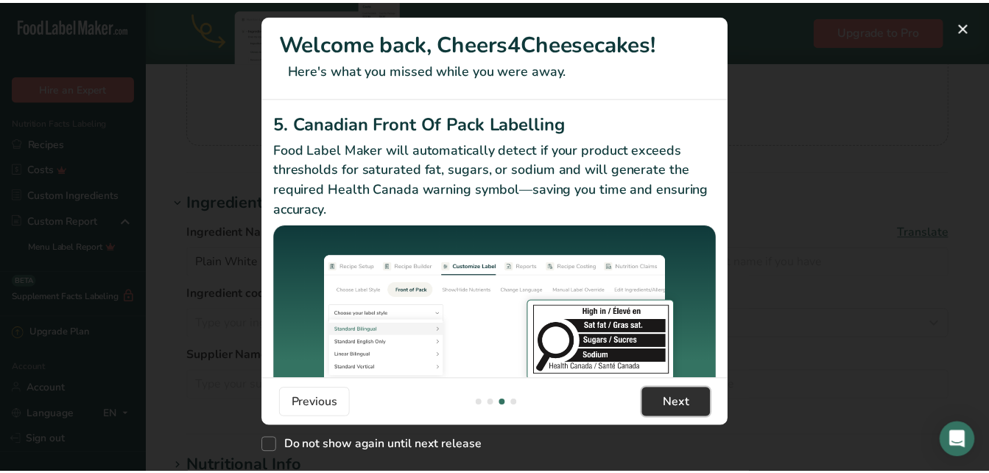
scroll to position [0, 1414]
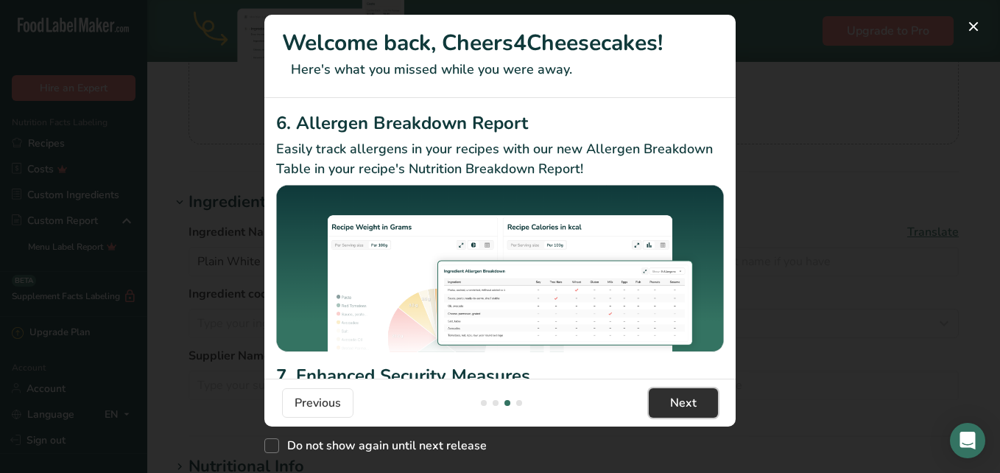
click at [678, 405] on span "Next" at bounding box center [683, 403] width 27 height 18
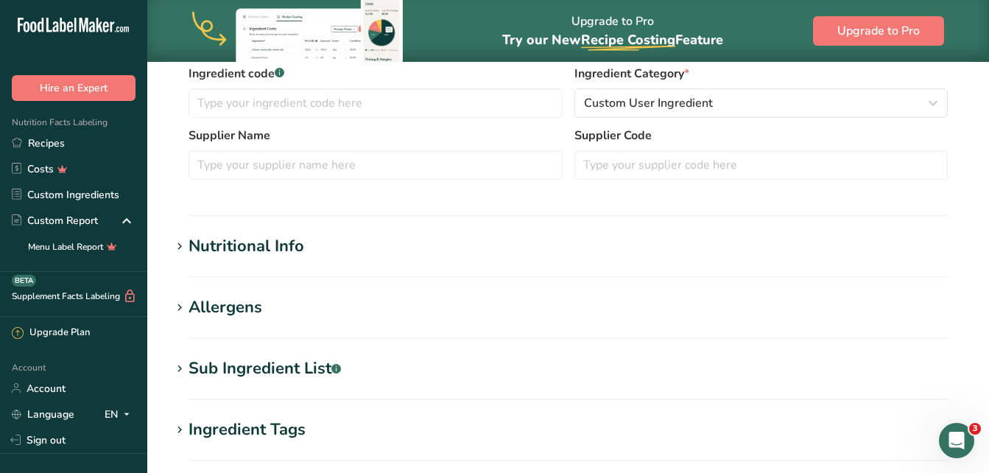
scroll to position [368, 0]
click at [317, 366] on div "Sub Ingredient List .a-a{fill:#347362;}.b-a{fill:#fff;}" at bounding box center [265, 368] width 152 height 24
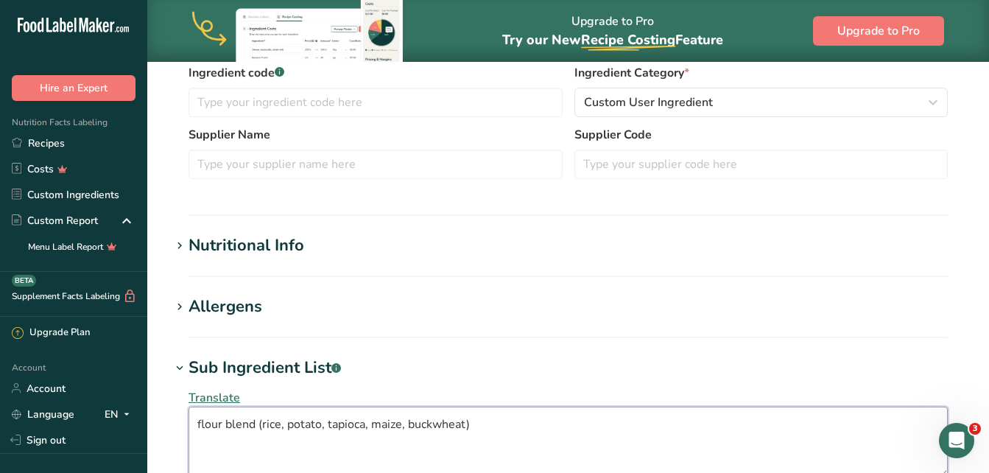
click at [277, 439] on textarea "flour blend (rice, potato, tapioca, maize, buckwheat)" at bounding box center [568, 442] width 759 height 71
click at [567, 433] on textarea "flour blend (rice, potato, tapioca, maize, buckwheat)" at bounding box center [568, 442] width 759 height 71
click at [566, 432] on textarea "flour blend (rice, potato, tapioca, maize, buckwheat)" at bounding box center [568, 442] width 759 height 71
type textarea "flour blend (rice, potato, tapioca, maize, buckwheat) added Xantham Gum."
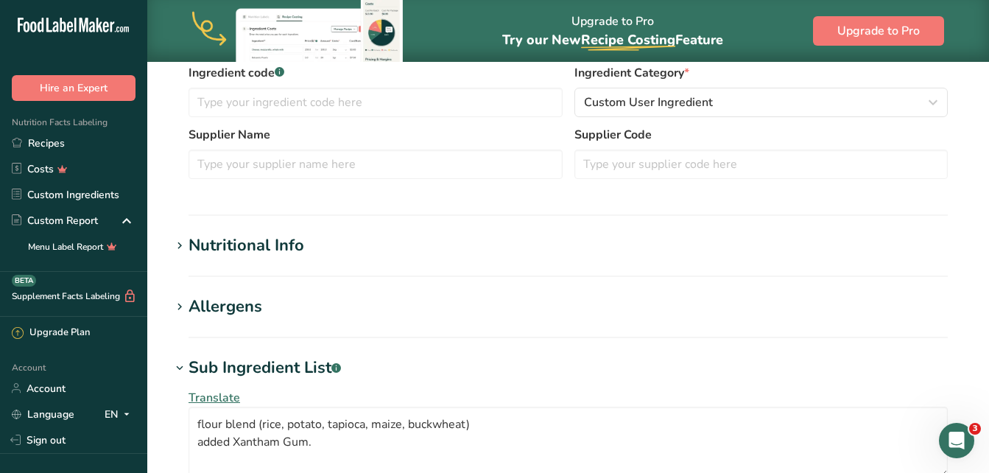
click at [649, 338] on section "Edit Plain White Flour Blend Ingredient Spec Sheet .a-a{fill:#347362;}.b-a{fill…" at bounding box center [568, 256] width 842 height 1127
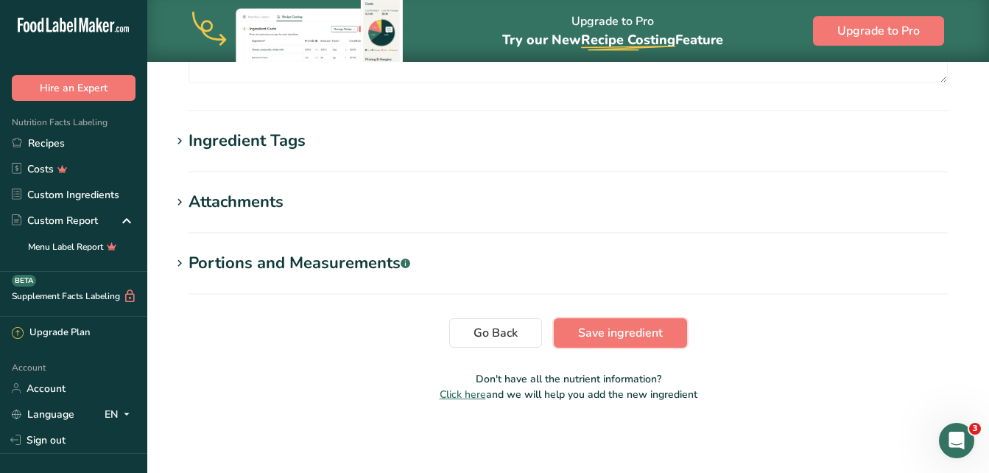
click at [650, 338] on span "Save ingredient" at bounding box center [620, 333] width 85 height 18
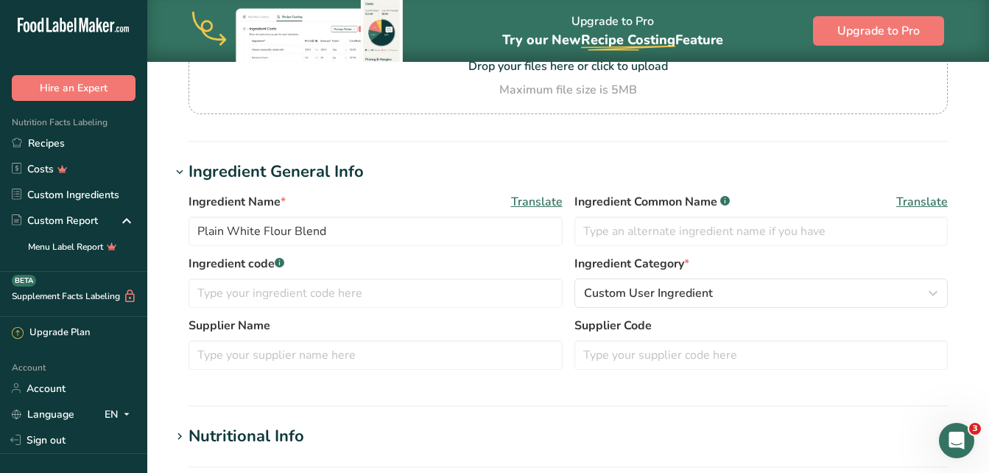
scroll to position [85, 0]
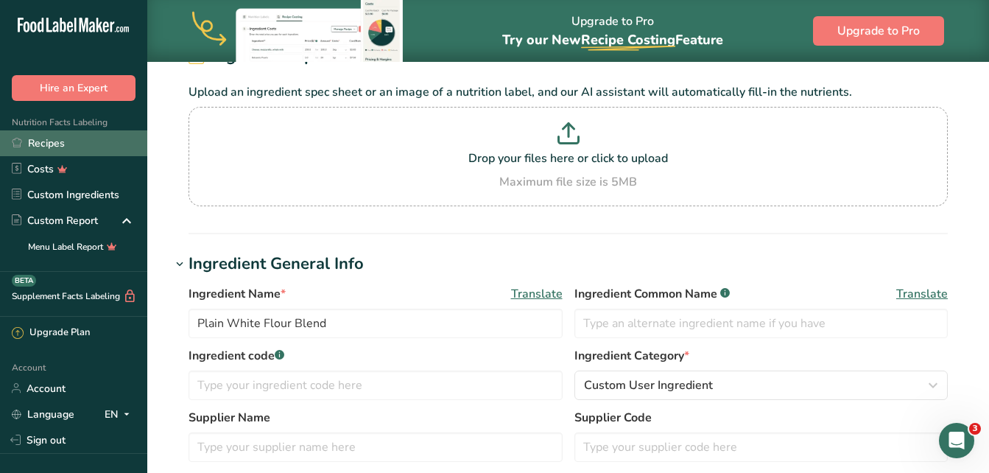
click at [66, 144] on link "Recipes" at bounding box center [73, 143] width 147 height 26
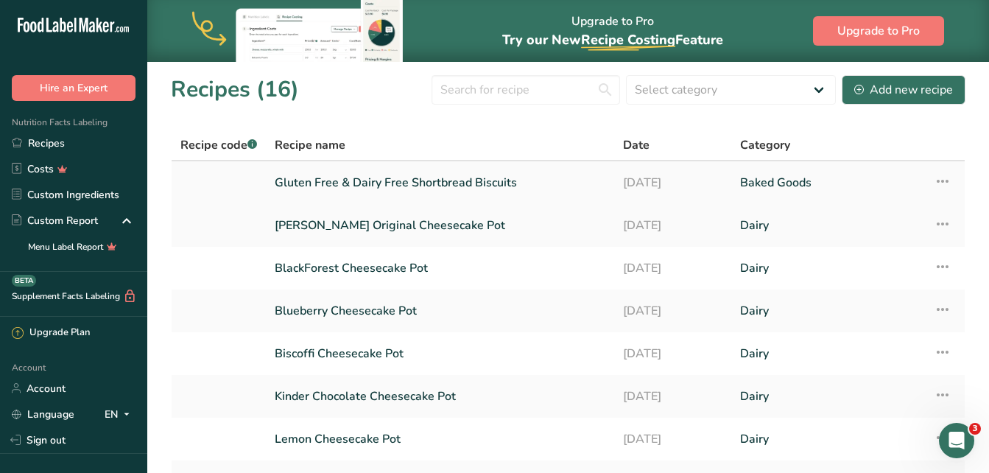
click at [353, 181] on link "Gluten Free & Dairy Free Shortbread Biscuits" at bounding box center [440, 182] width 331 height 31
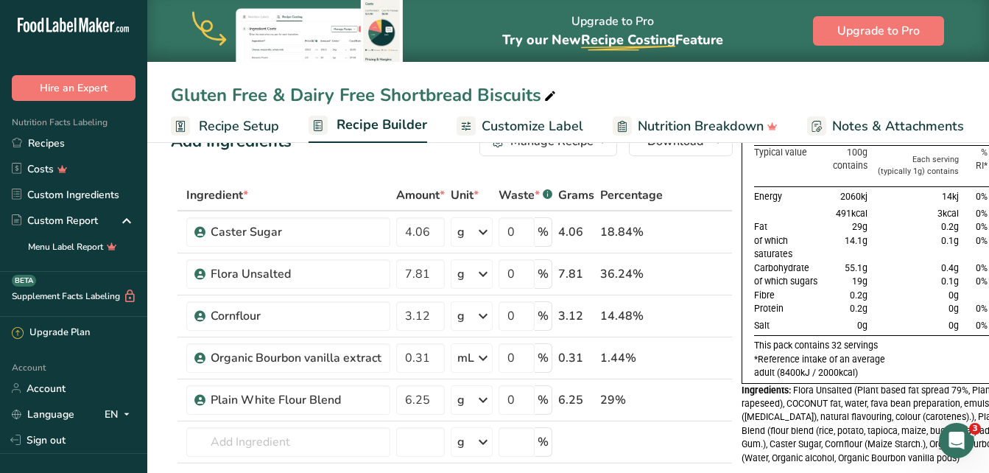
scroll to position [74, 0]
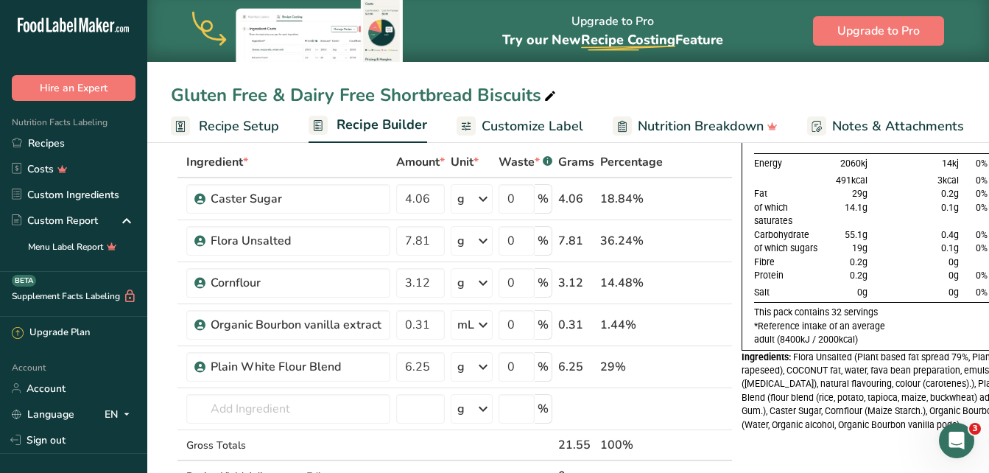
click at [532, 125] on span "Customize Label" at bounding box center [533, 126] width 102 height 20
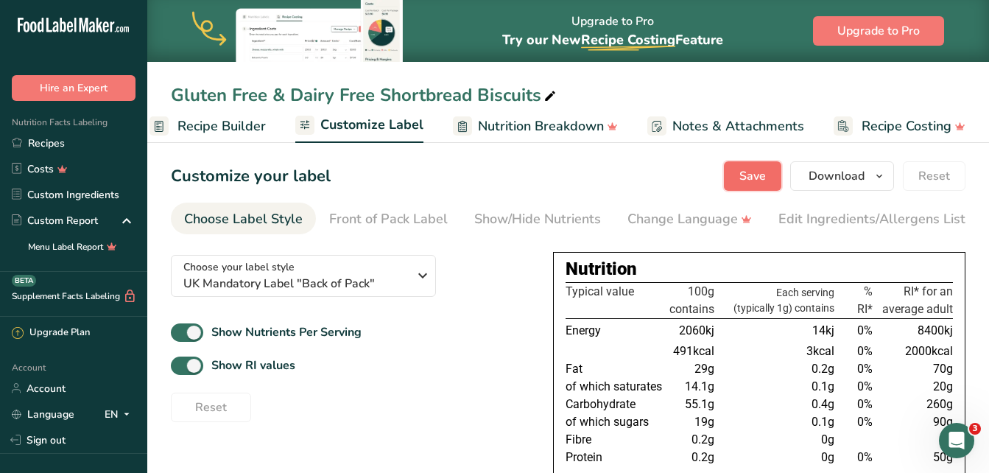
click at [749, 177] on span "Save" at bounding box center [752, 176] width 27 height 18
click at [815, 170] on span "Download" at bounding box center [837, 176] width 56 height 18
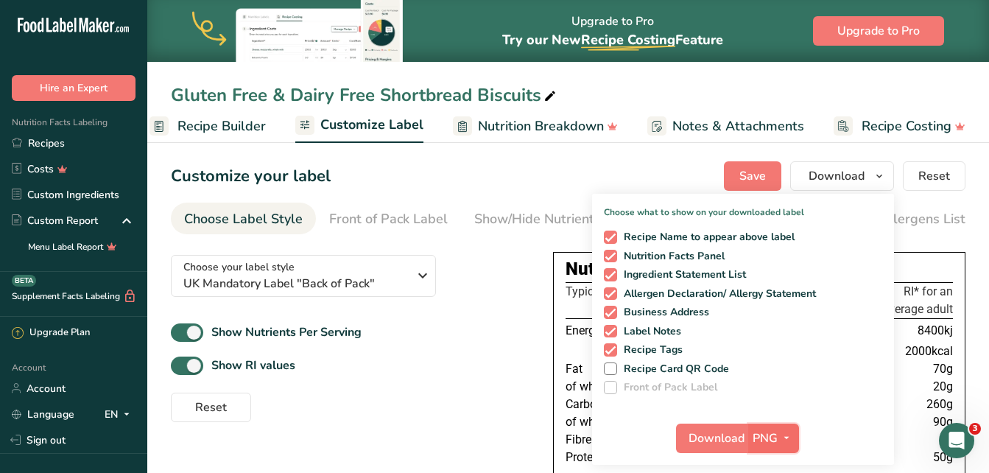
click at [773, 423] on button "PNG" at bounding box center [773, 437] width 51 height 29
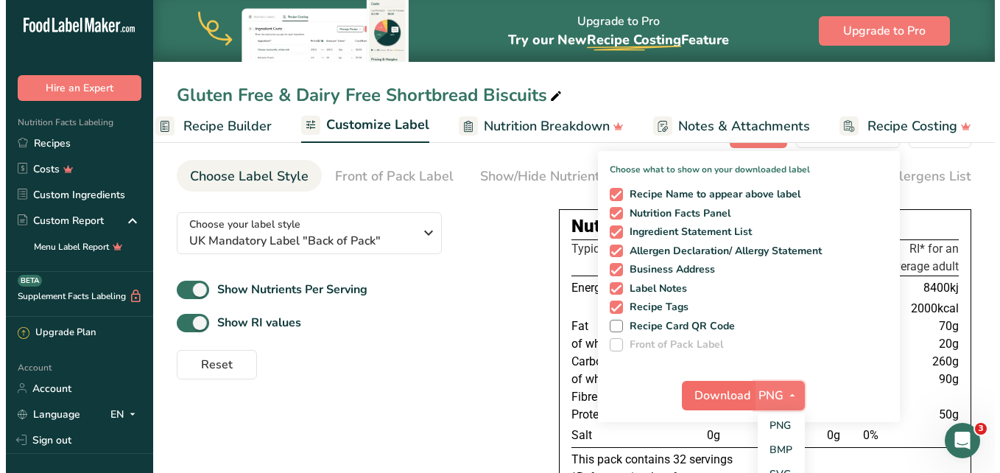
scroll to position [74, 0]
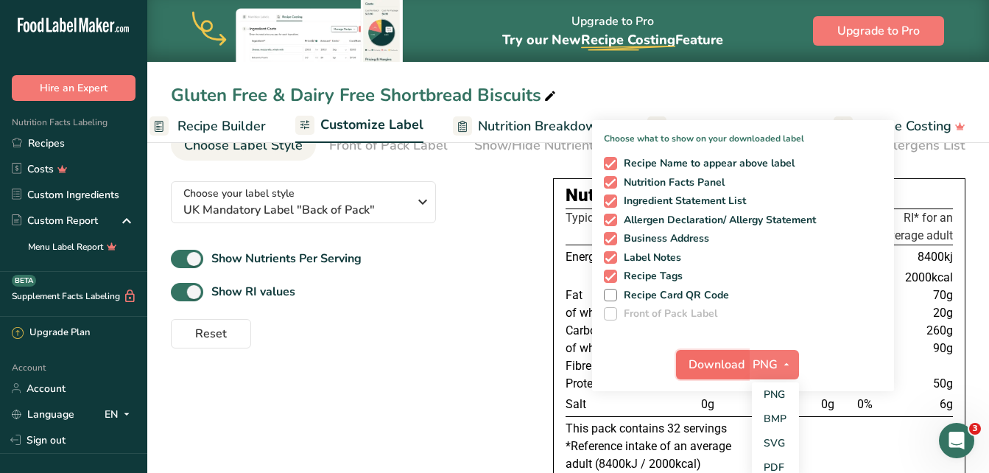
click at [722, 353] on button "Download" at bounding box center [712, 364] width 72 height 29
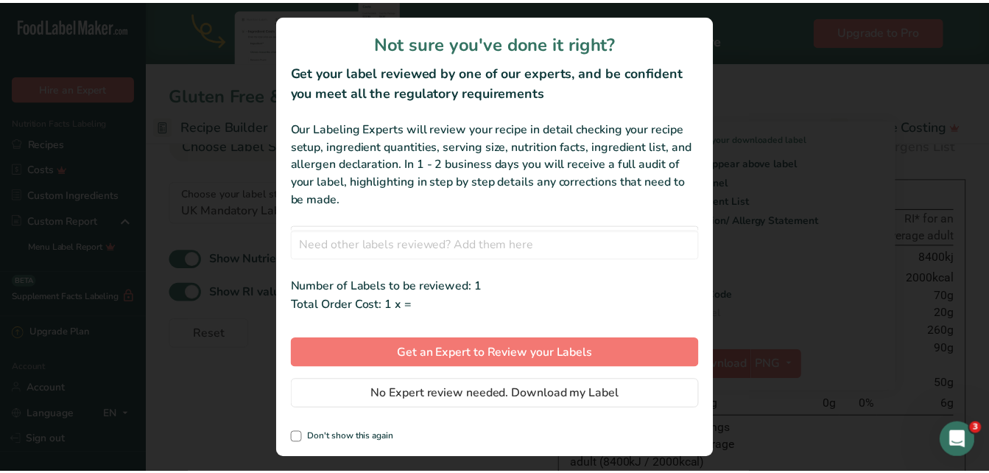
scroll to position [0, 148]
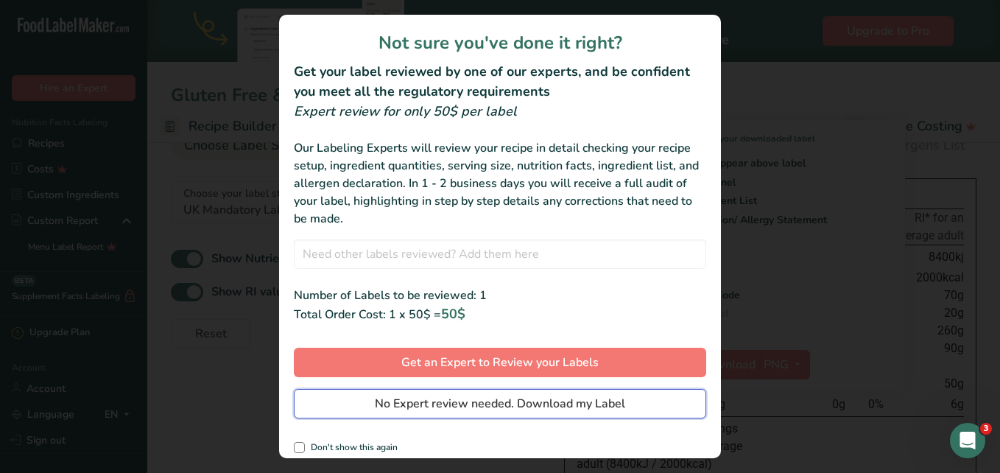
click at [545, 403] on span "No Expert review needed. Download my Label" at bounding box center [500, 404] width 250 height 18
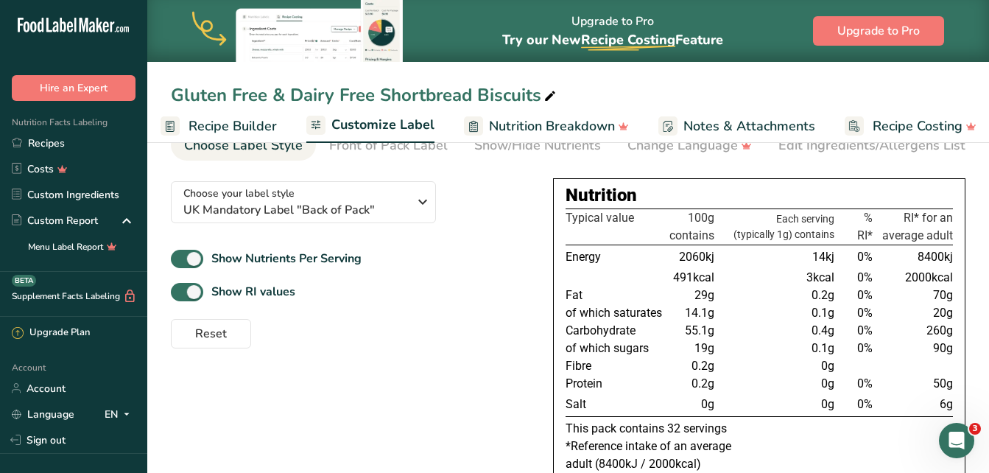
scroll to position [0, 0]
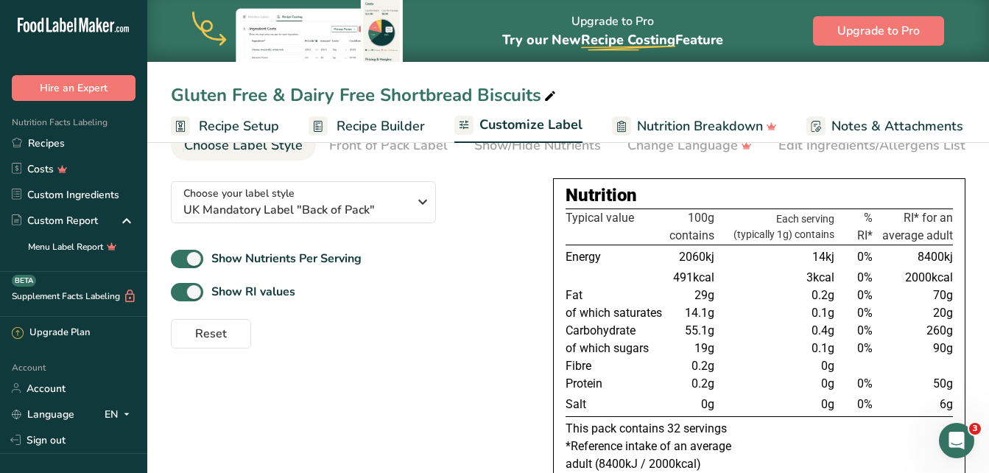
click at [242, 120] on span "Recipe Setup" at bounding box center [239, 126] width 80 height 20
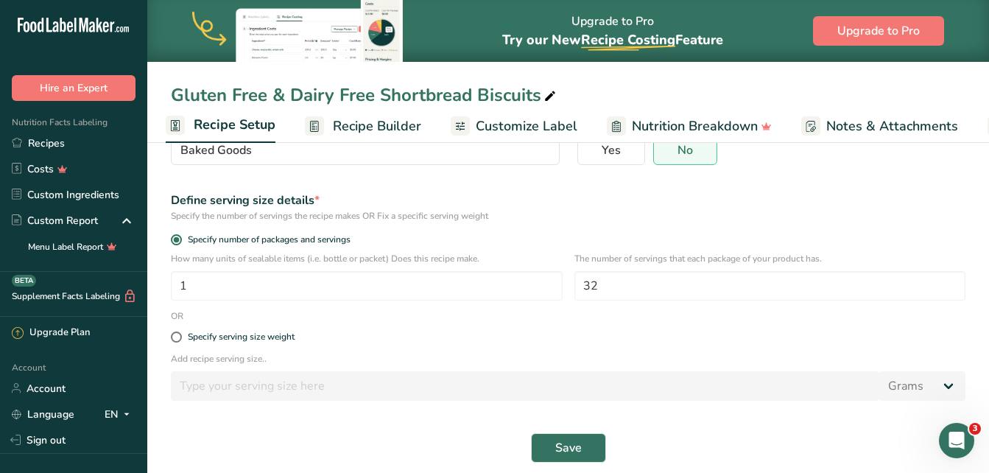
scroll to position [170, 0]
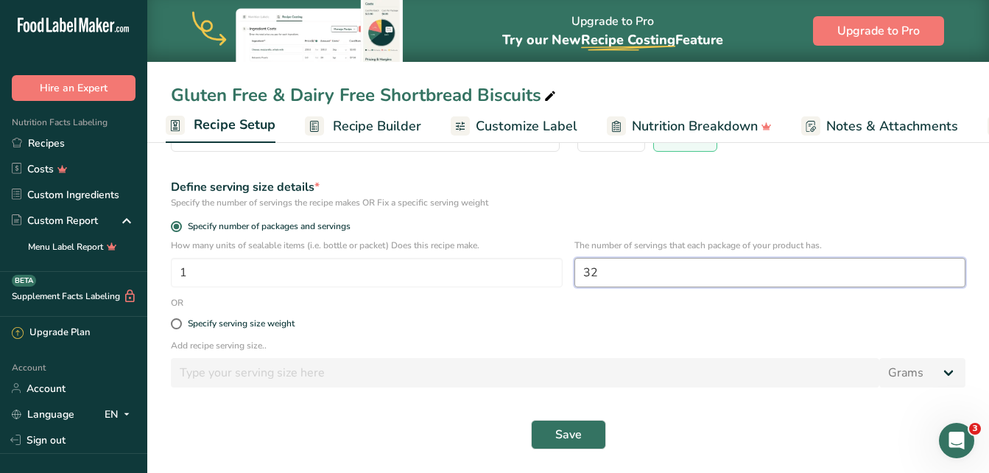
click at [619, 277] on input "32" at bounding box center [770, 272] width 392 height 29
type input "3"
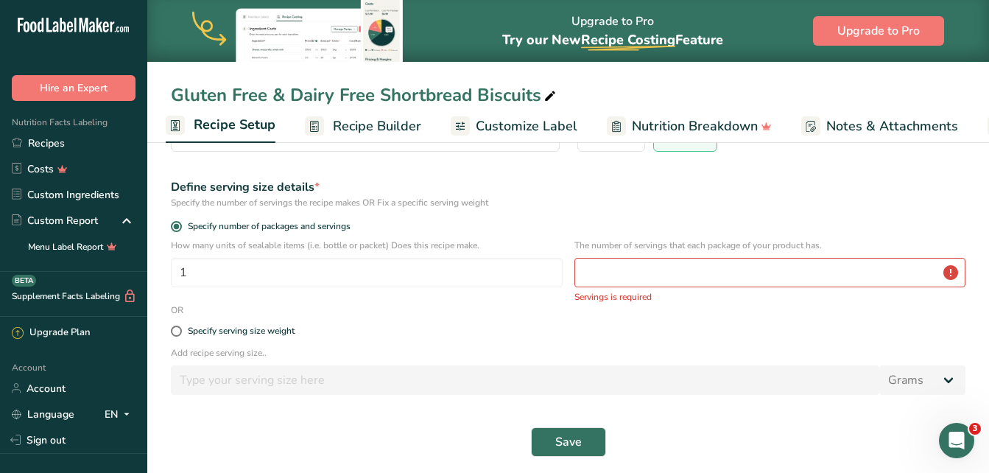
click at [396, 300] on div "How many units of sealable items (i.e. bottle or packet) Does this recipe make.…" at bounding box center [568, 271] width 812 height 65
click at [556, 431] on button "Save" at bounding box center [568, 441] width 75 height 29
click at [625, 275] on input "number" at bounding box center [770, 272] width 392 height 29
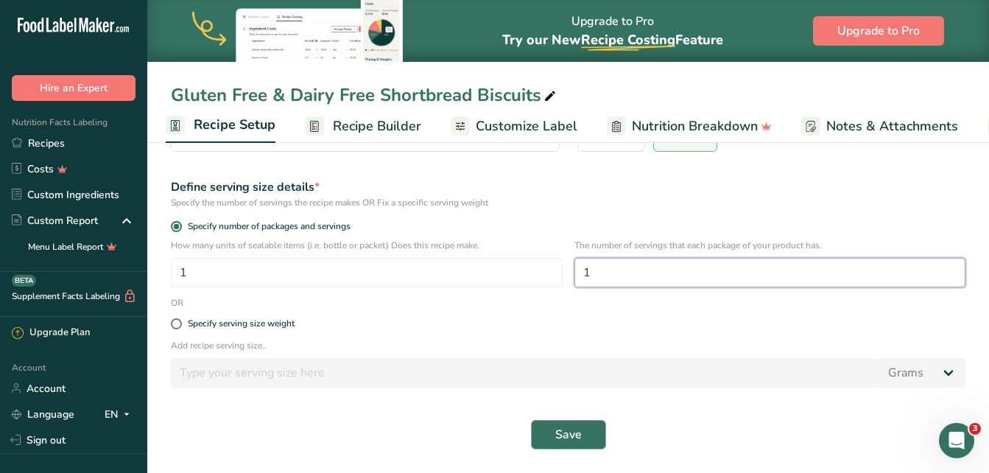
type input "1"
click at [547, 434] on button "Save" at bounding box center [568, 434] width 75 height 29
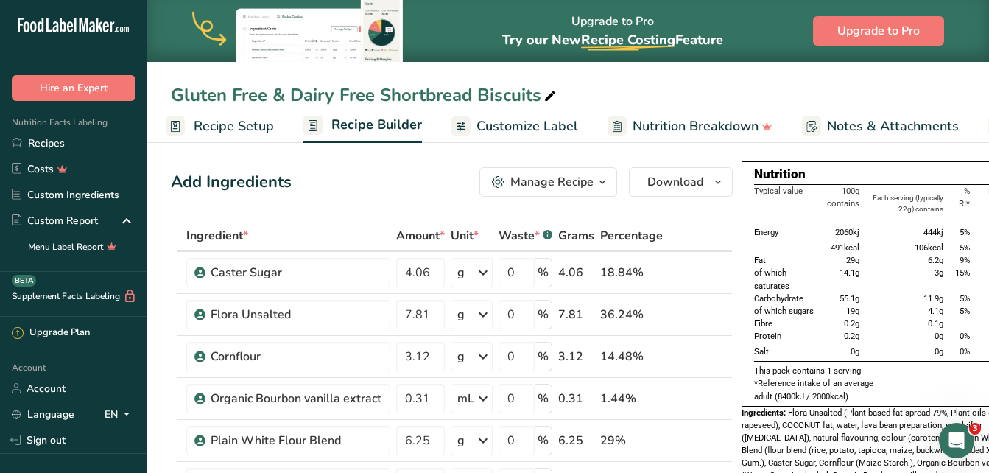
click at [504, 124] on span "Customize Label" at bounding box center [527, 126] width 102 height 20
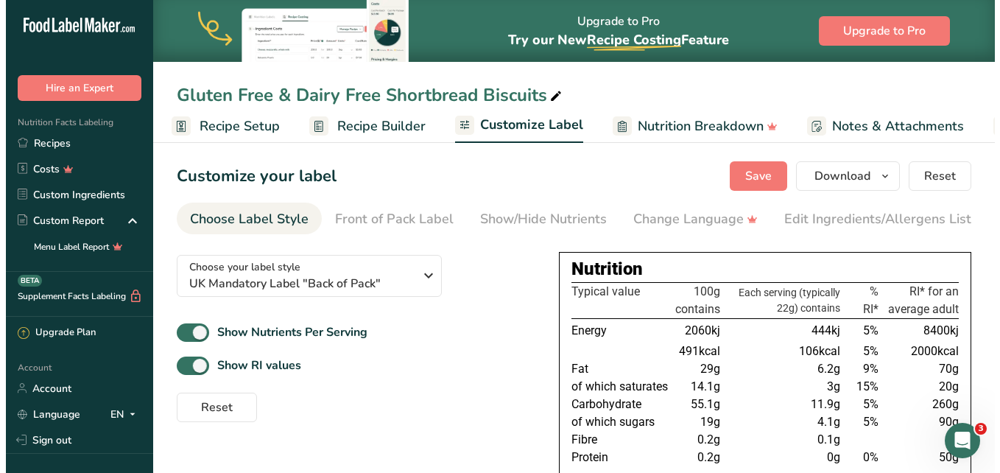
scroll to position [0, 159]
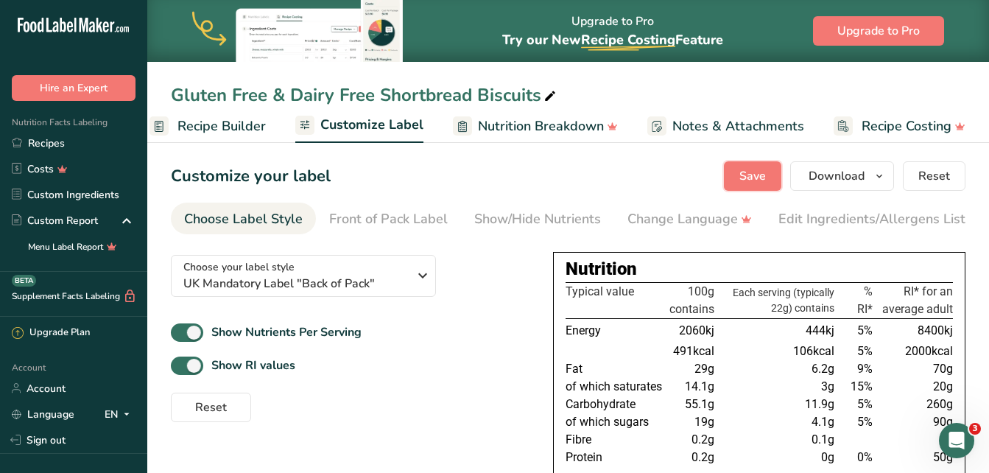
drag, startPoint x: 739, startPoint y: 169, endPoint x: 870, endPoint y: 191, distance: 133.1
click at [739, 169] on button "Save" at bounding box center [752, 175] width 57 height 29
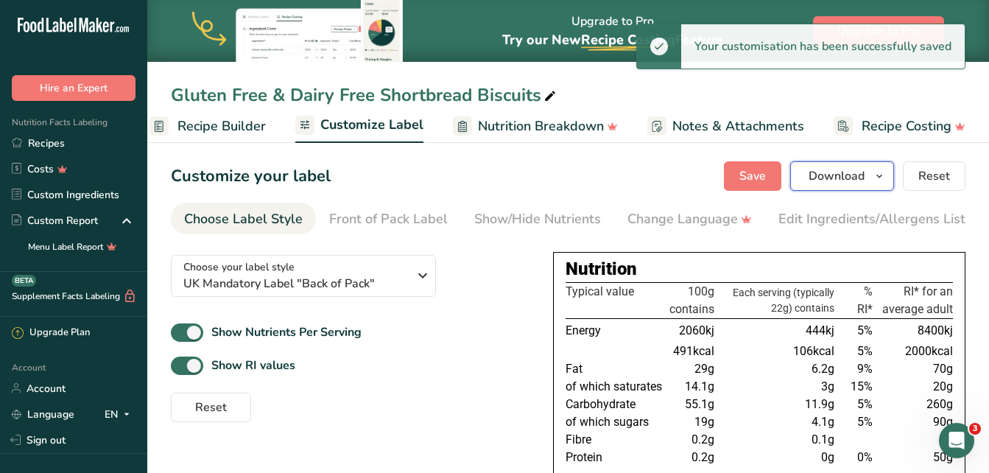
click at [861, 177] on span "Download" at bounding box center [837, 176] width 56 height 18
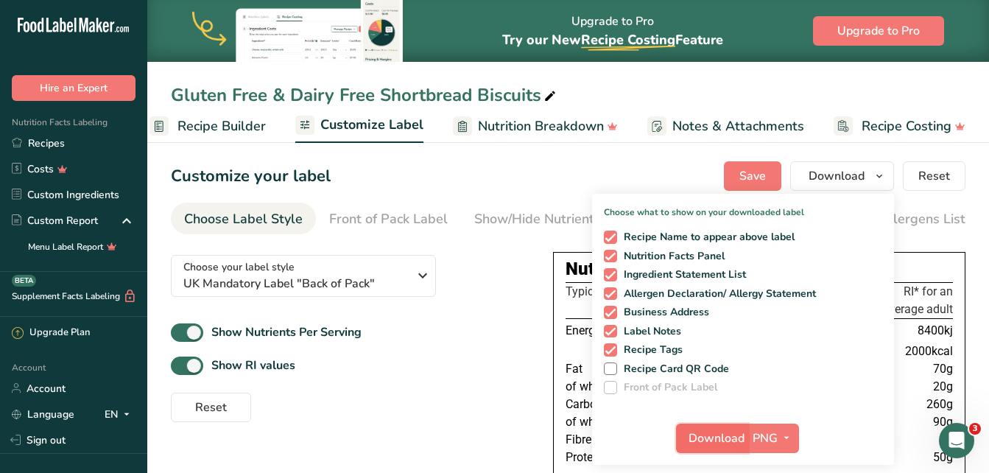
click at [709, 428] on button "Download" at bounding box center [712, 437] width 72 height 29
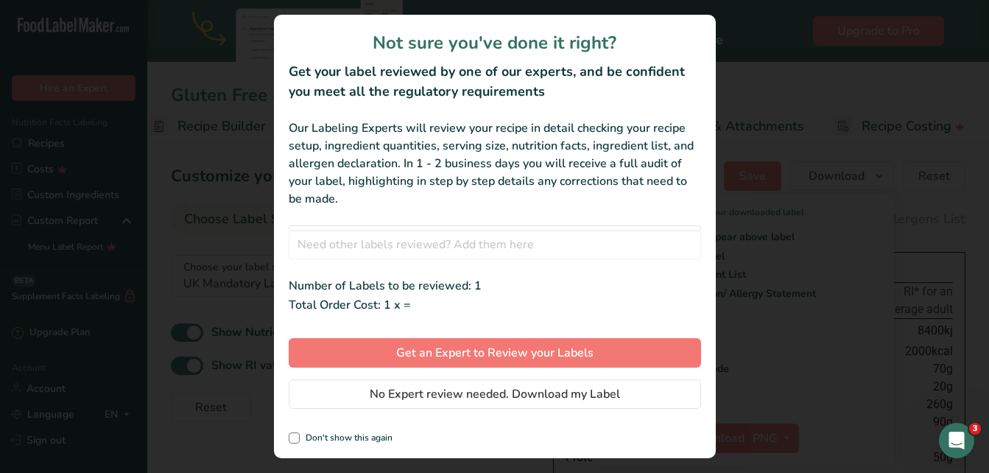
scroll to position [0, 148]
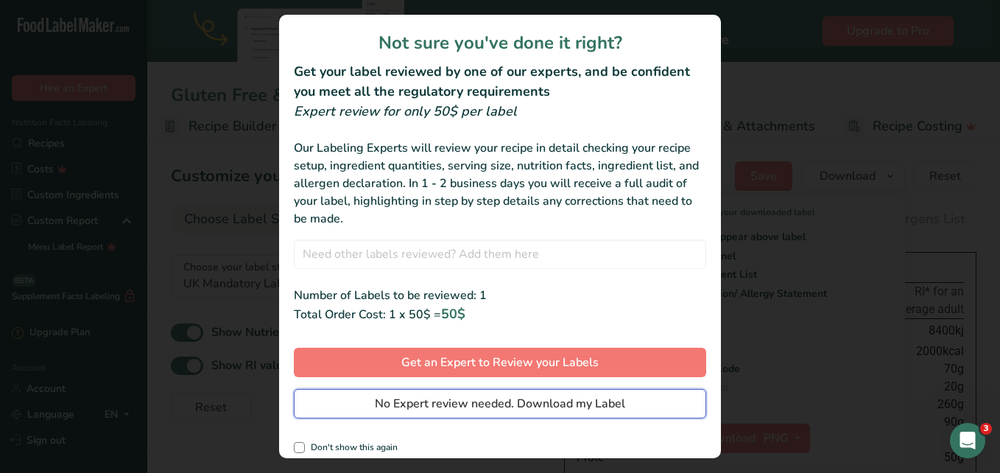
click at [552, 405] on span "No Expert review needed. Download my Label" at bounding box center [500, 404] width 250 height 18
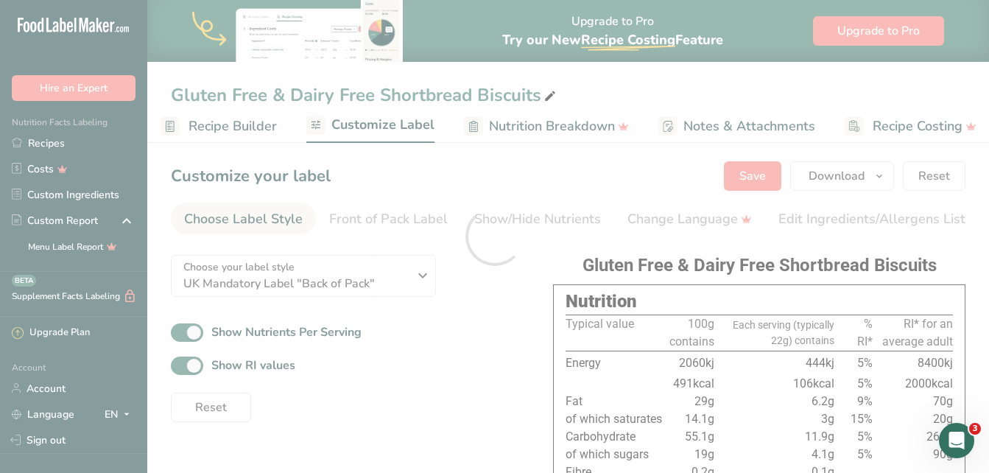
scroll to position [0, 0]
